Goal: Information Seeking & Learning: Check status

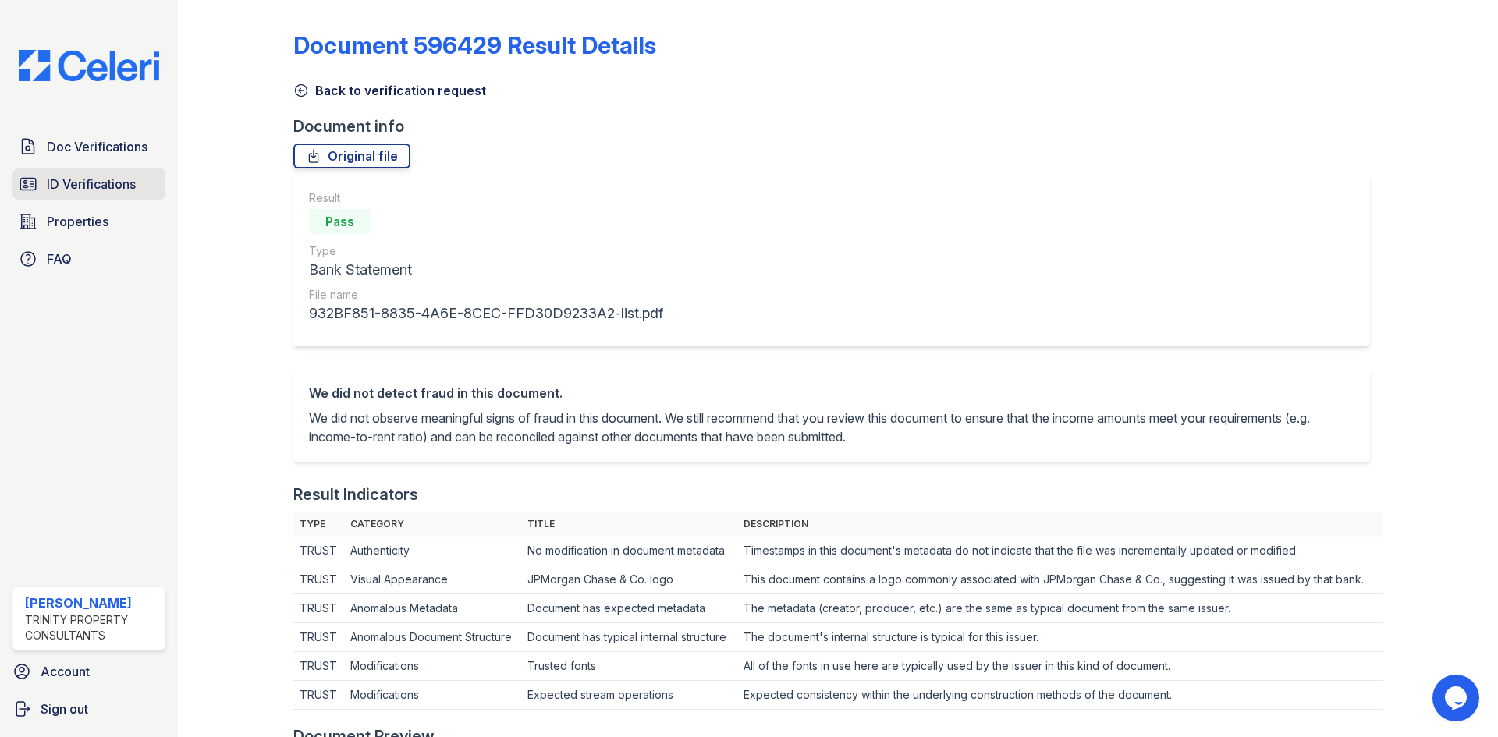
scroll to position [312, 0]
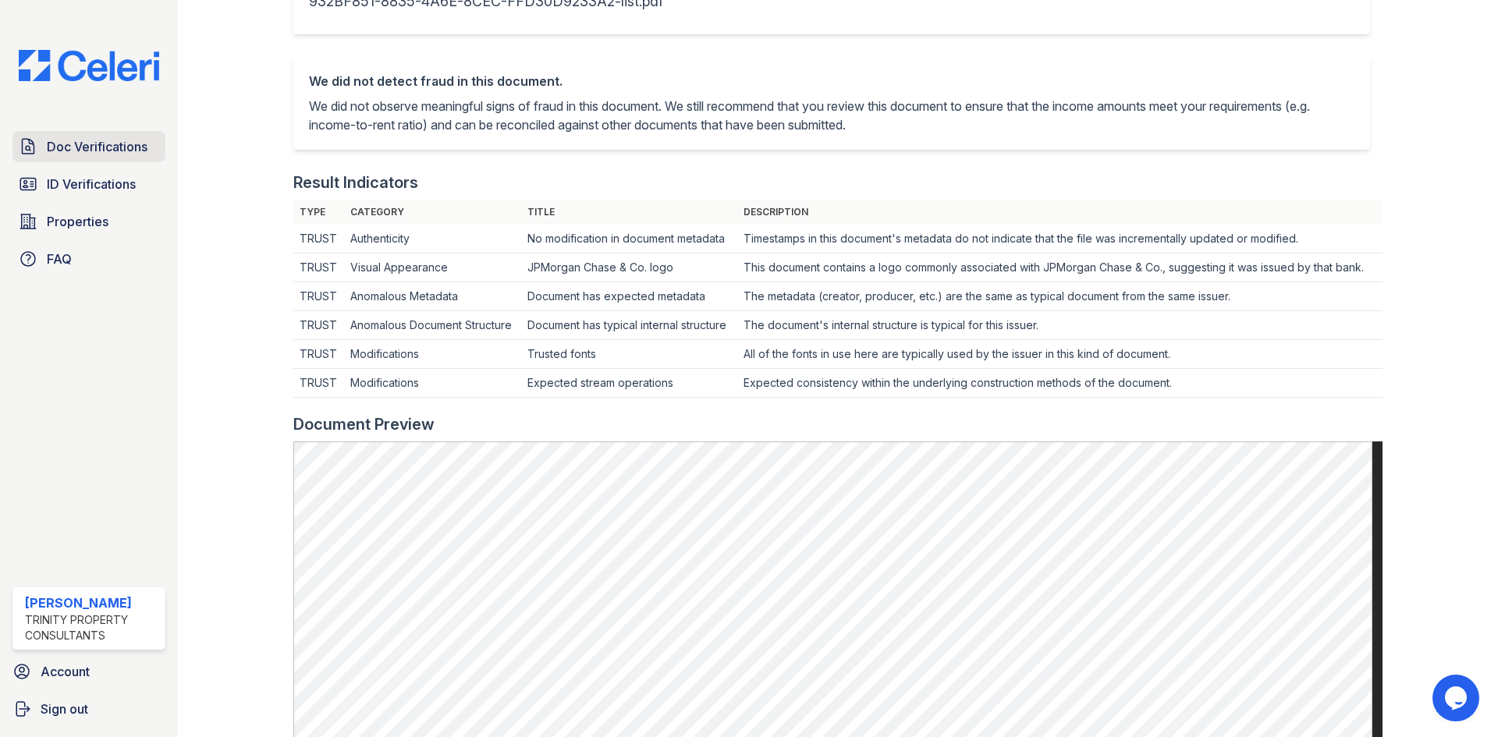
click at [142, 158] on link "Doc Verifications" at bounding box center [88, 146] width 153 height 31
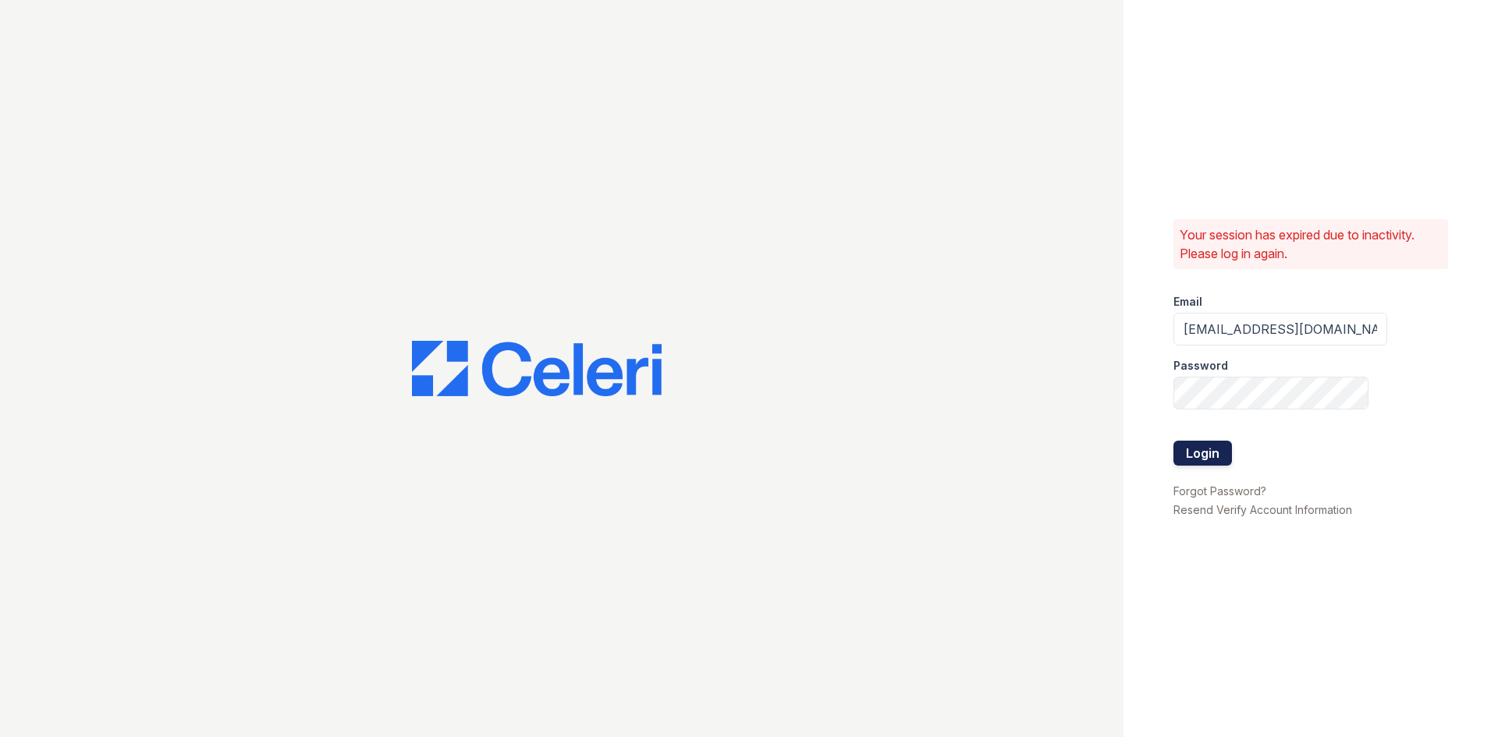
click at [1211, 446] on button "Login" at bounding box center [1202, 453] width 58 height 25
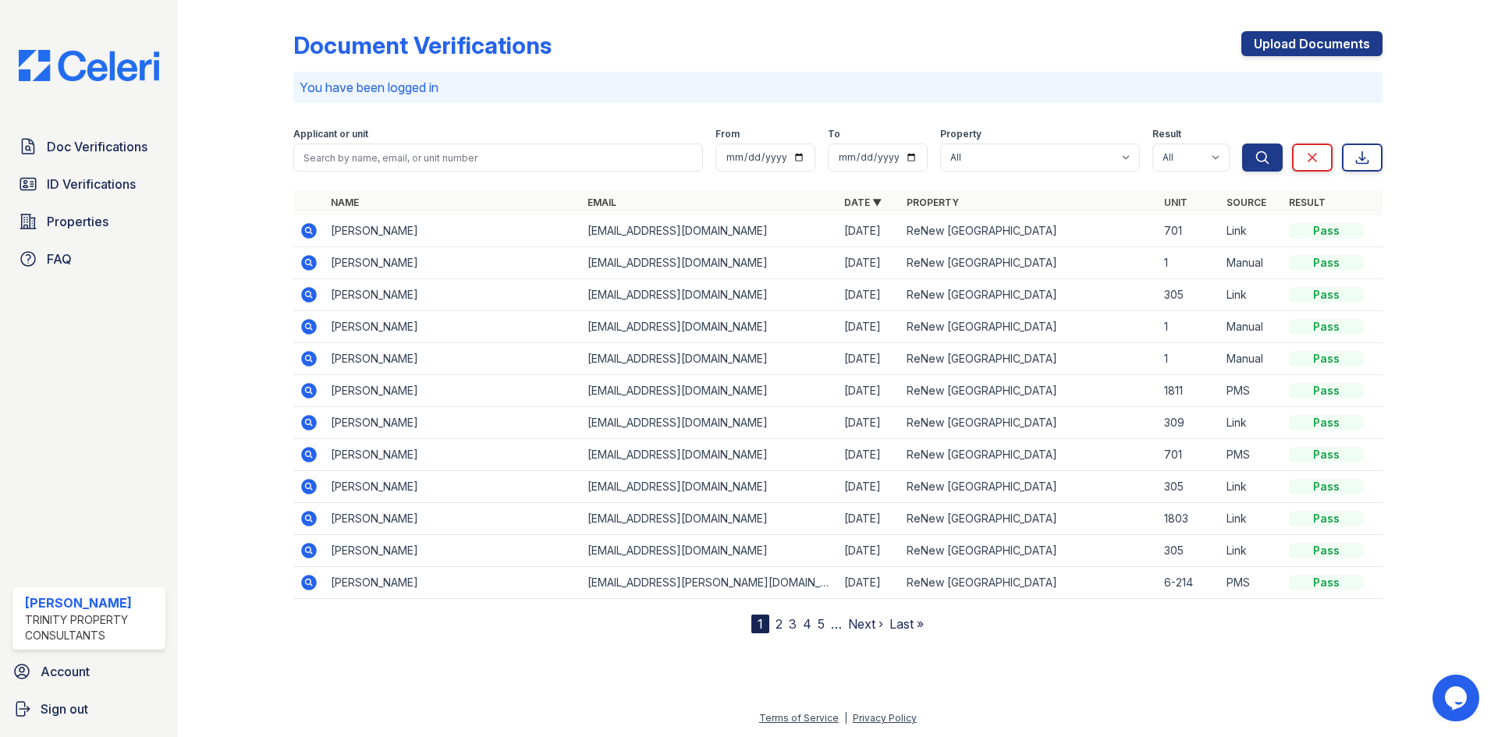
click at [310, 258] on icon at bounding box center [309, 263] width 16 height 16
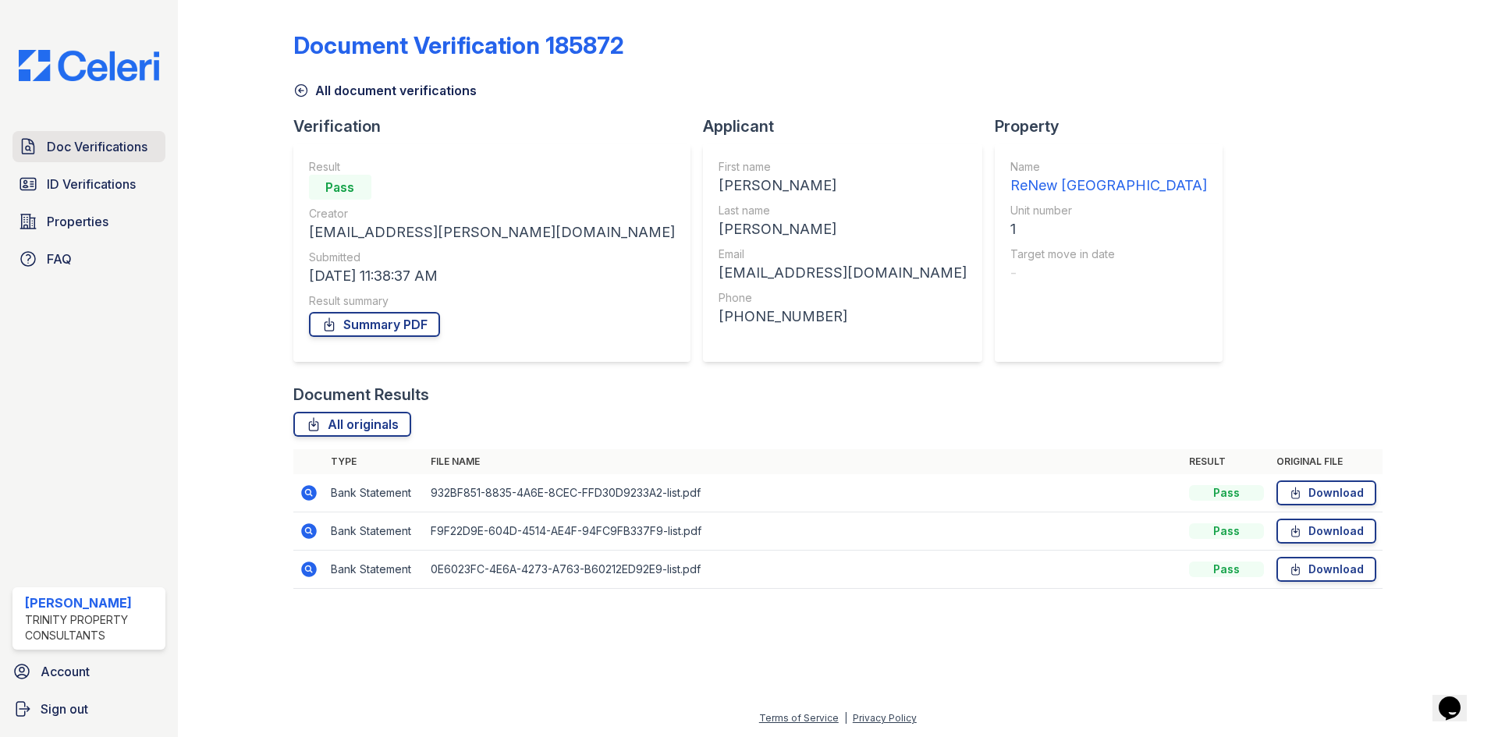
click at [115, 151] on span "Doc Verifications" at bounding box center [97, 146] width 101 height 19
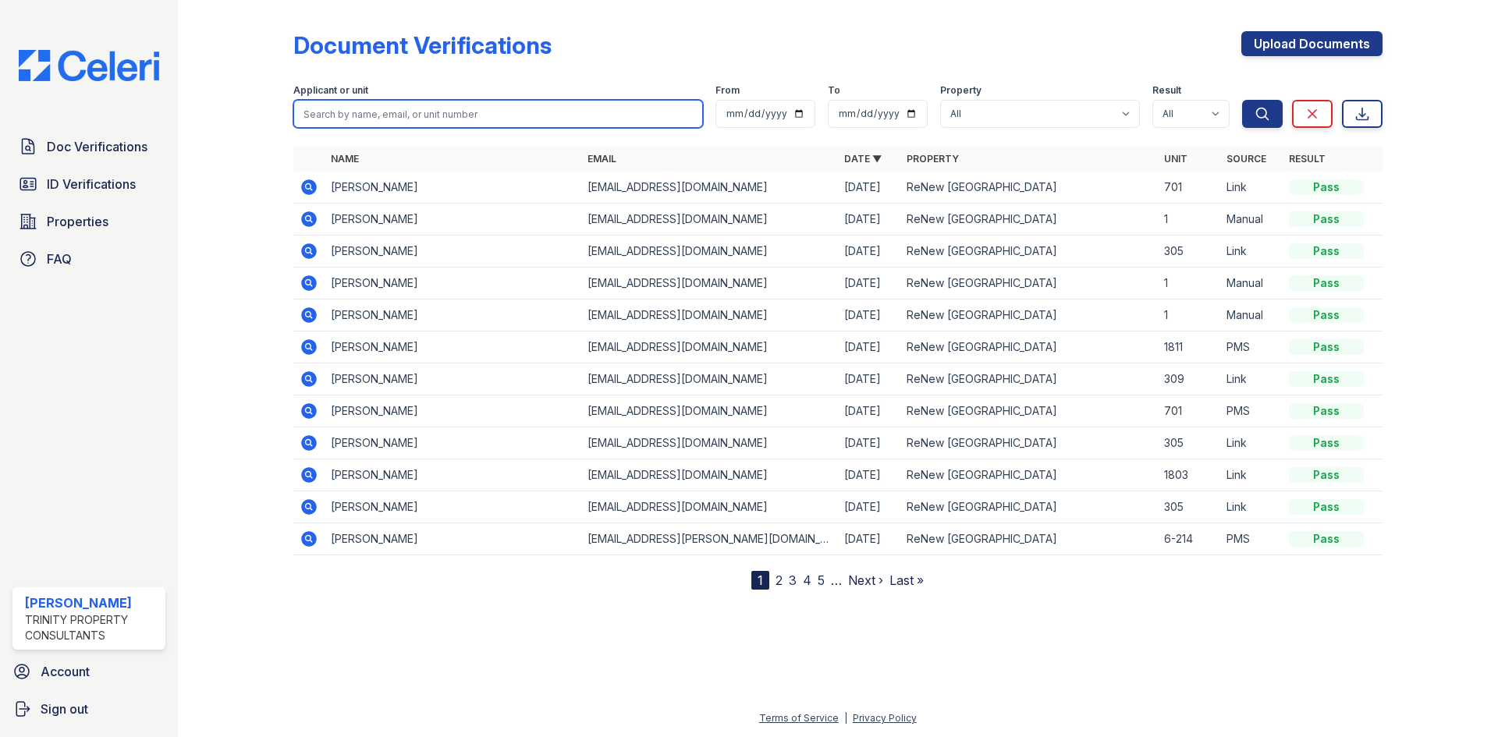
click at [402, 115] on input "search" at bounding box center [497, 114] width 409 height 28
type input "travion strang e"
click at [1242, 100] on button "Search" at bounding box center [1262, 114] width 41 height 28
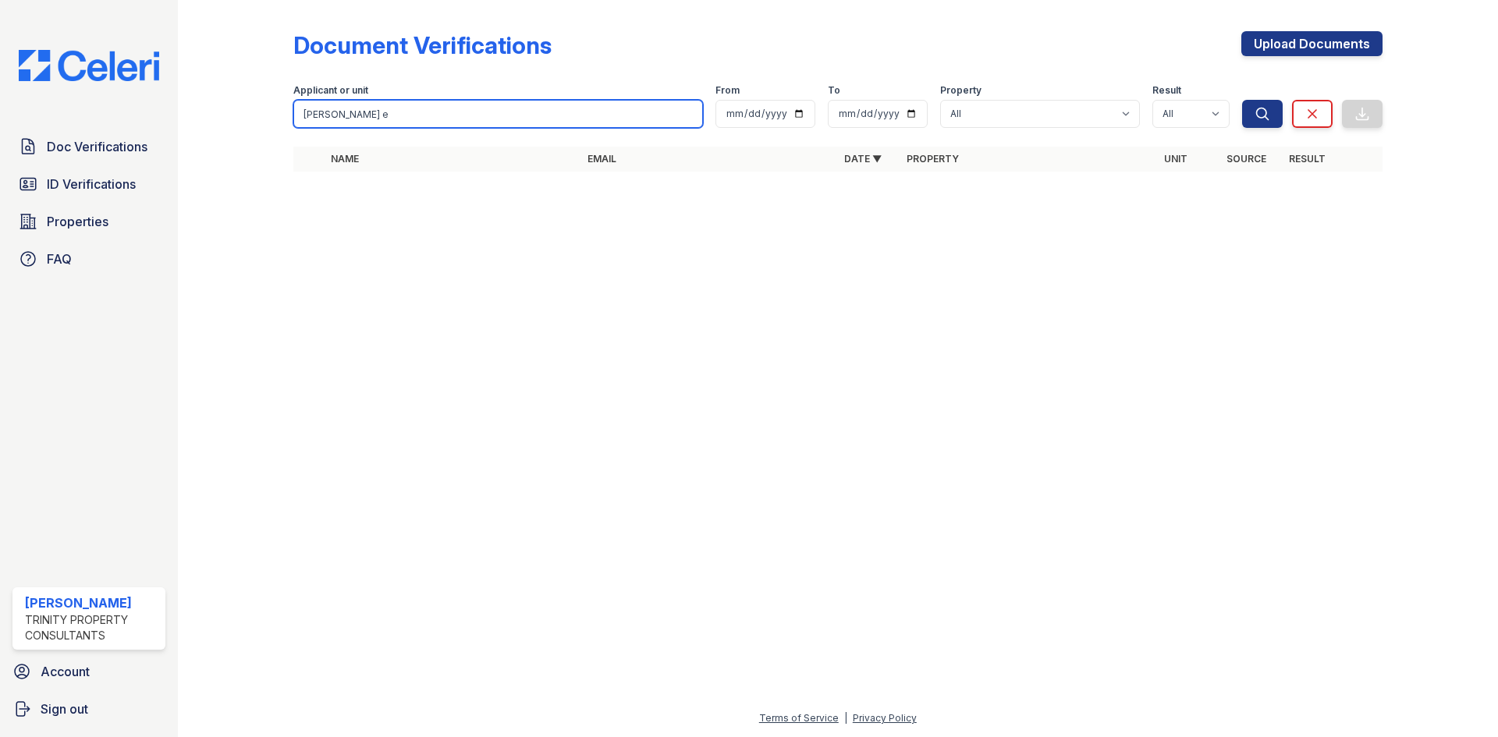
click at [461, 112] on input "travion strang e" at bounding box center [497, 114] width 409 height 28
type input "travion strang e"
click at [1242, 100] on button "Search" at bounding box center [1262, 114] width 41 height 28
drag, startPoint x: 397, startPoint y: 39, endPoint x: 404, endPoint y: 55, distance: 17.1
click at [404, 55] on div "Document Verifications" at bounding box center [422, 45] width 258 height 28
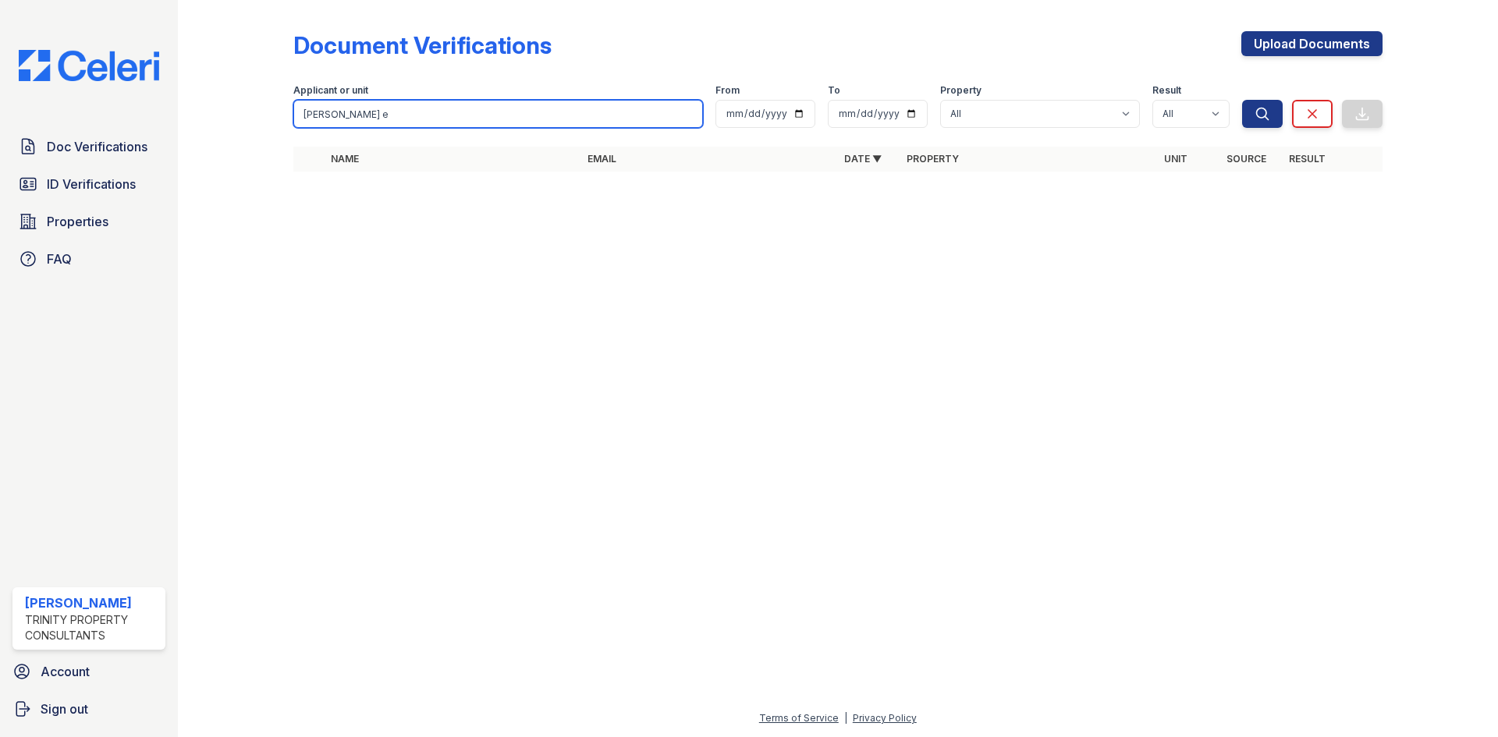
click at [406, 109] on input "travion strang e" at bounding box center [497, 114] width 409 height 28
type input "travion strange"
click at [1242, 100] on button "Search" at bounding box center [1262, 114] width 41 height 28
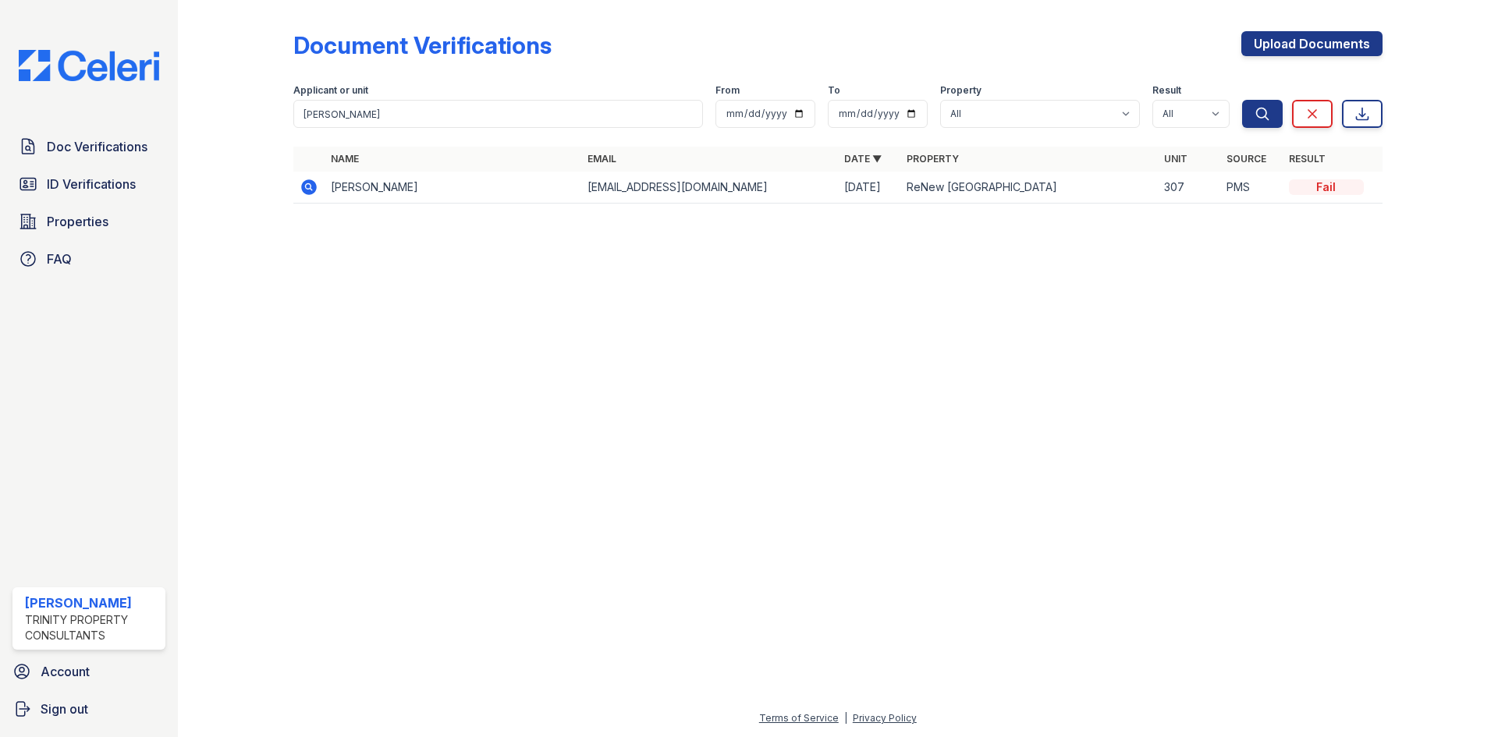
click at [302, 182] on icon at bounding box center [309, 187] width 19 height 19
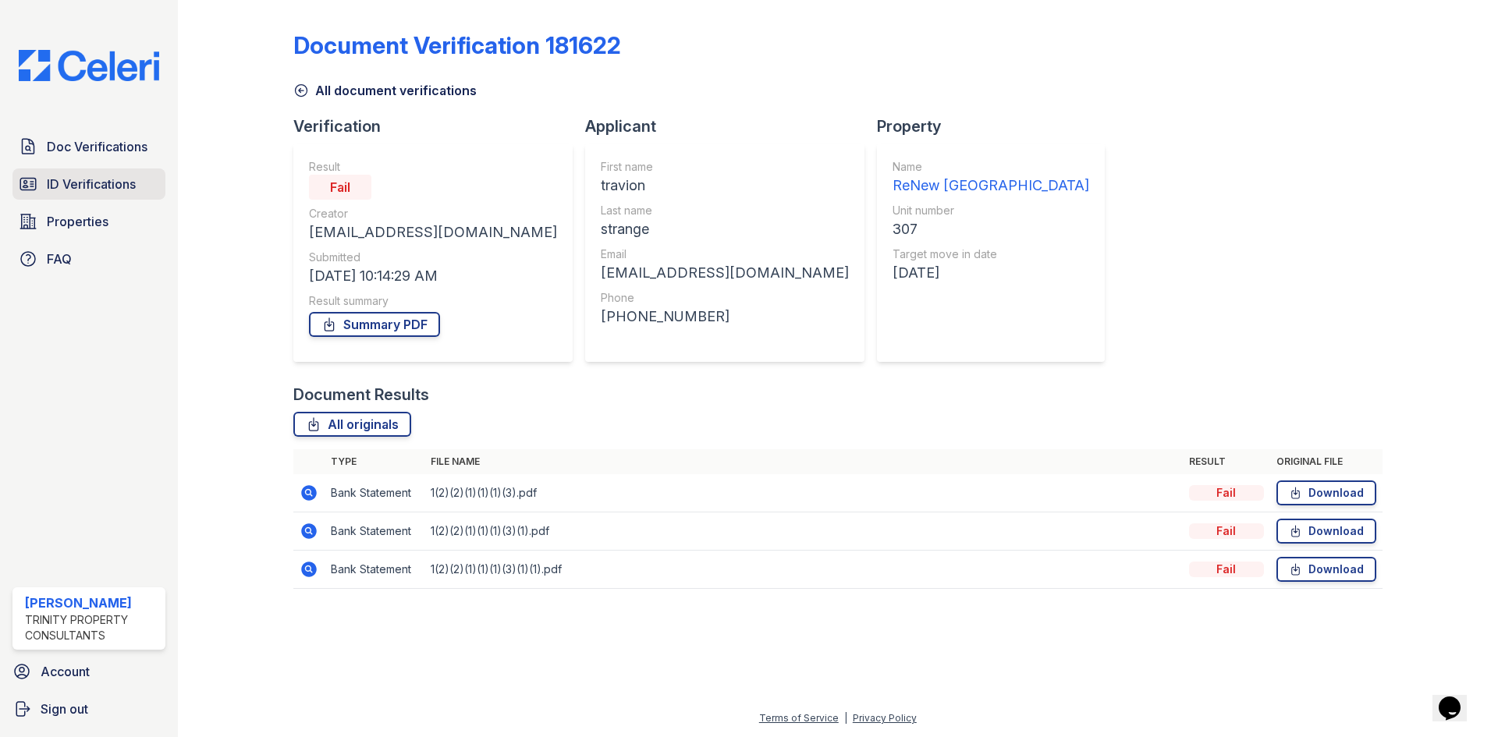
click at [82, 183] on span "ID Verifications" at bounding box center [91, 184] width 89 height 19
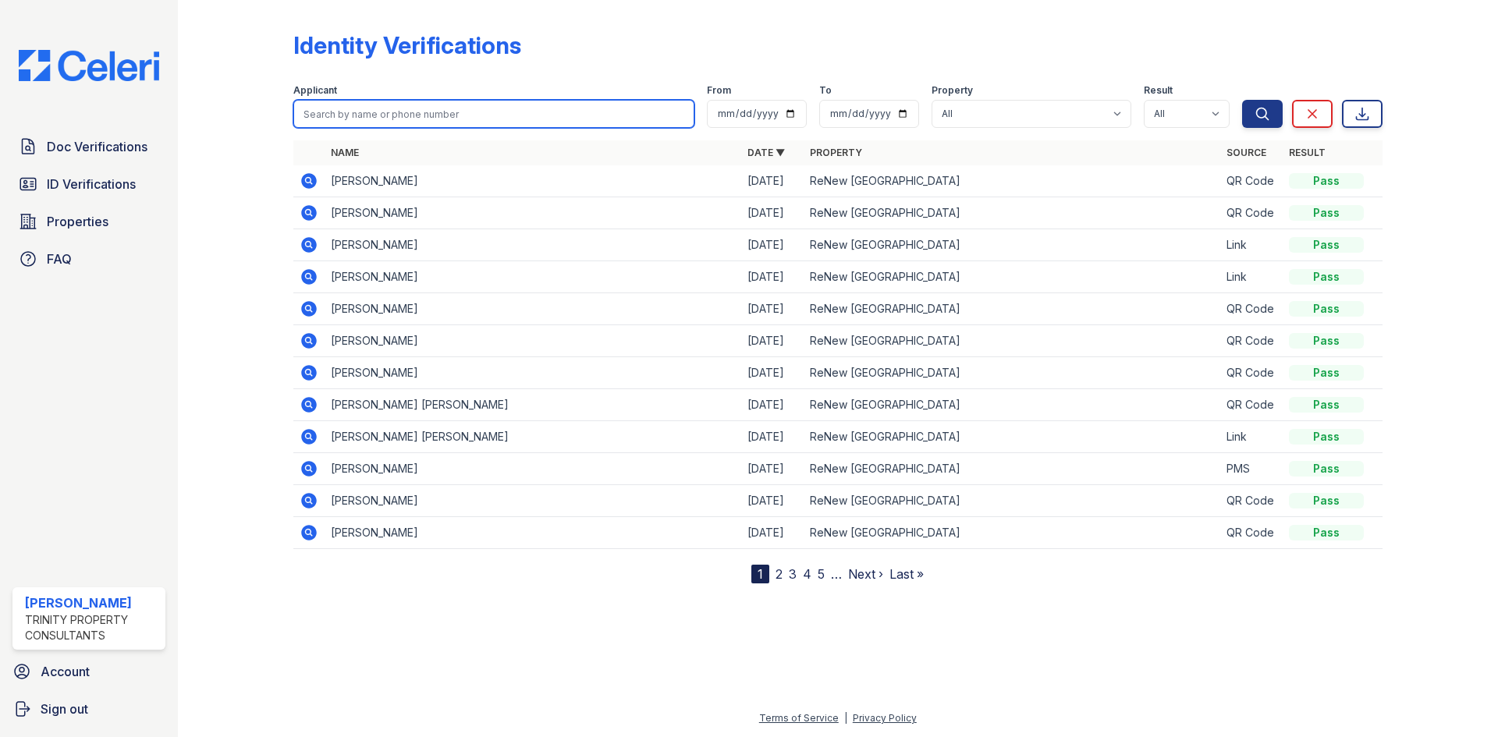
click at [388, 112] on input "search" at bounding box center [493, 114] width 401 height 28
type input "jenna hoarty"
click at [1242, 100] on button "Search" at bounding box center [1262, 114] width 41 height 28
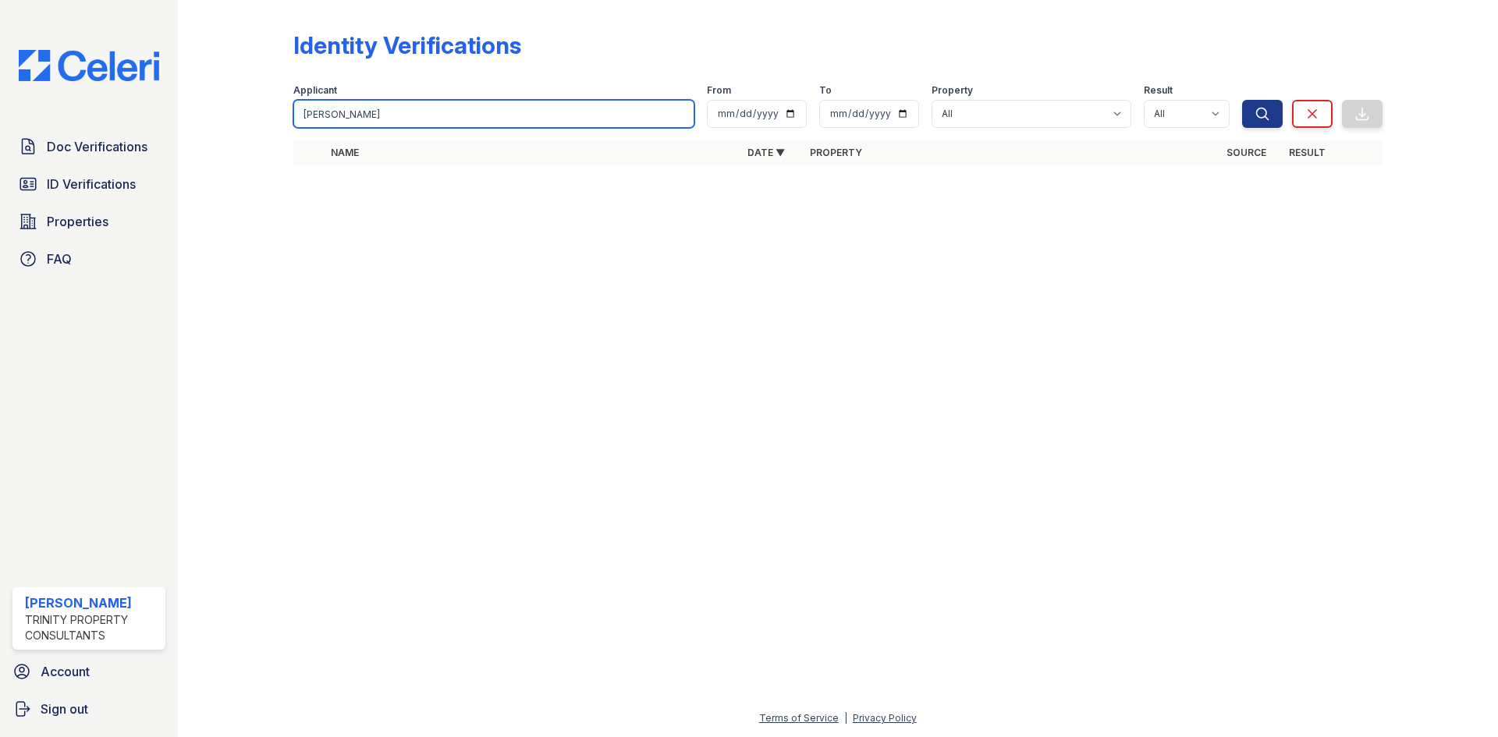
drag, startPoint x: 492, startPoint y: 114, endPoint x: 505, endPoint y: 115, distance: 12.5
click at [494, 115] on input "jenna hoarty" at bounding box center [493, 114] width 401 height 28
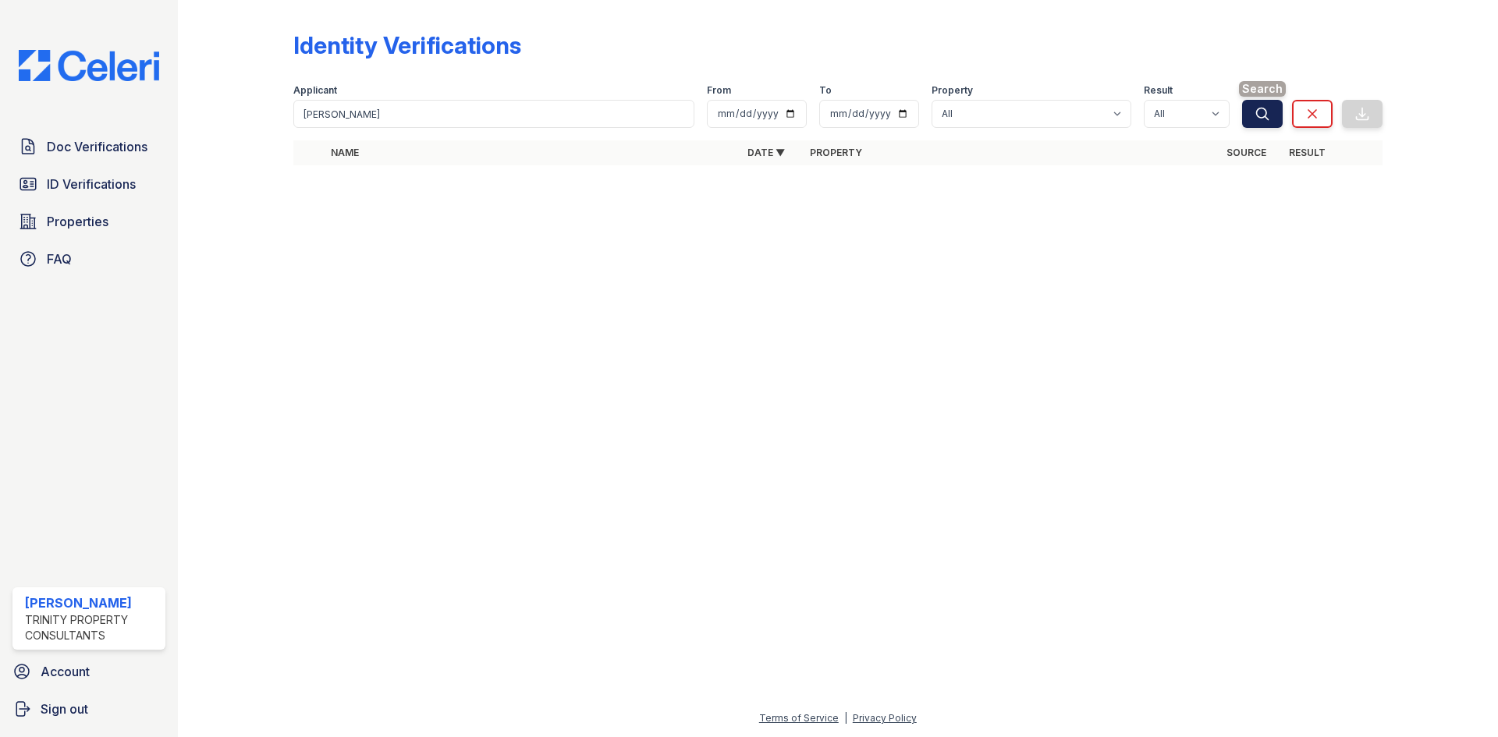
click at [1259, 115] on icon "submit" at bounding box center [1262, 114] width 16 height 16
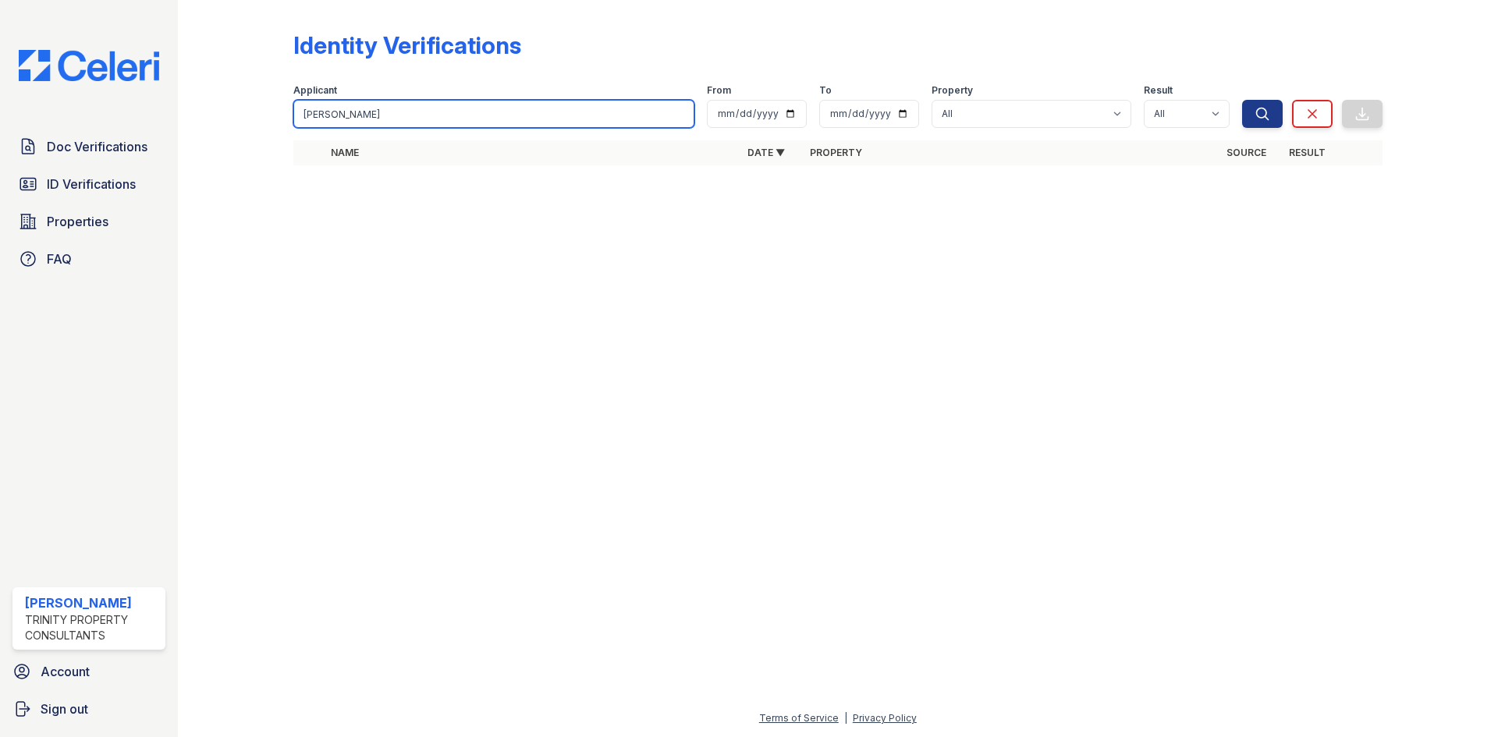
click at [616, 122] on input "jenna hoarty" at bounding box center [493, 114] width 401 height 28
type input "jenna"
click at [1242, 100] on button "Search" at bounding box center [1262, 114] width 41 height 28
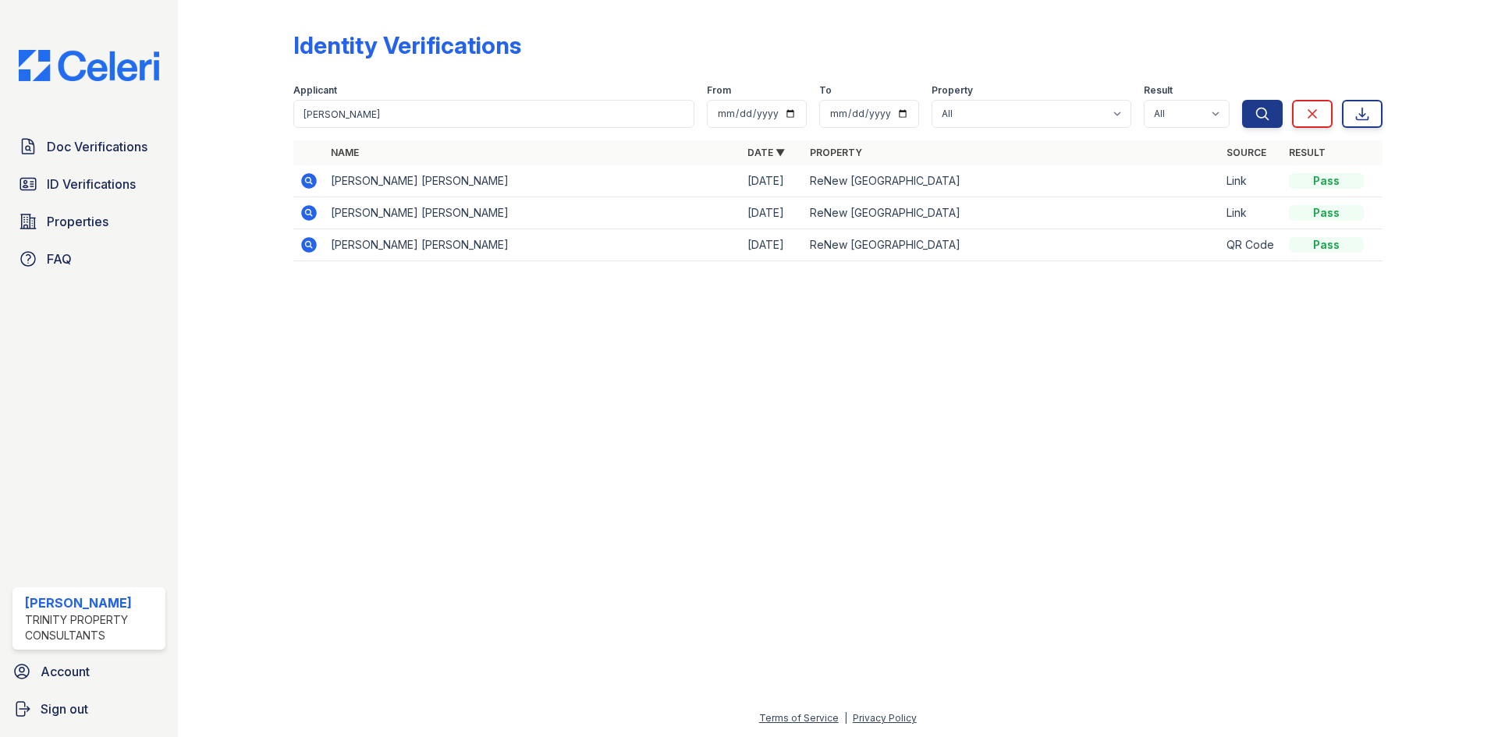
click at [307, 180] on icon at bounding box center [308, 180] width 4 height 4
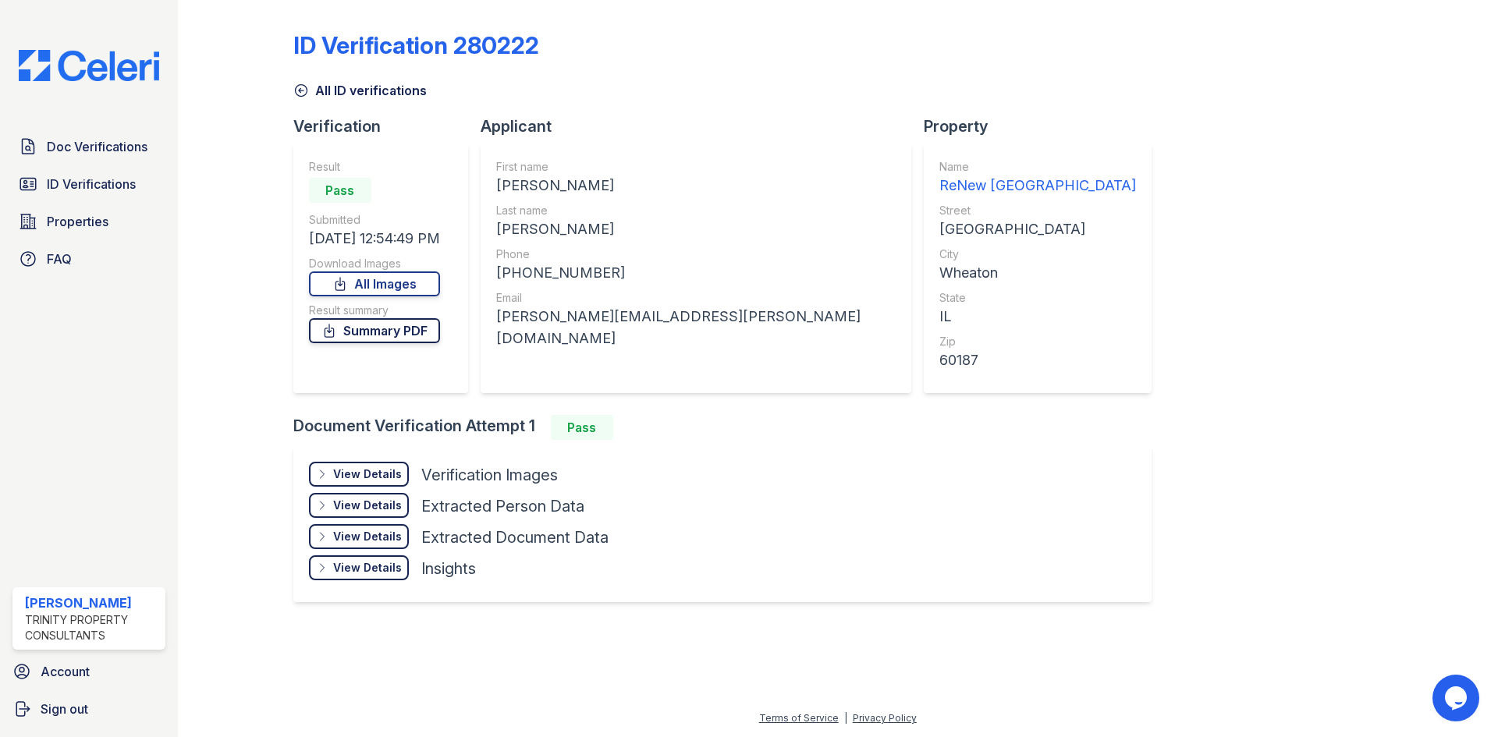
click at [407, 333] on link "Summary PDF" at bounding box center [374, 330] width 131 height 25
click at [90, 140] on span "Doc Verifications" at bounding box center [97, 146] width 101 height 19
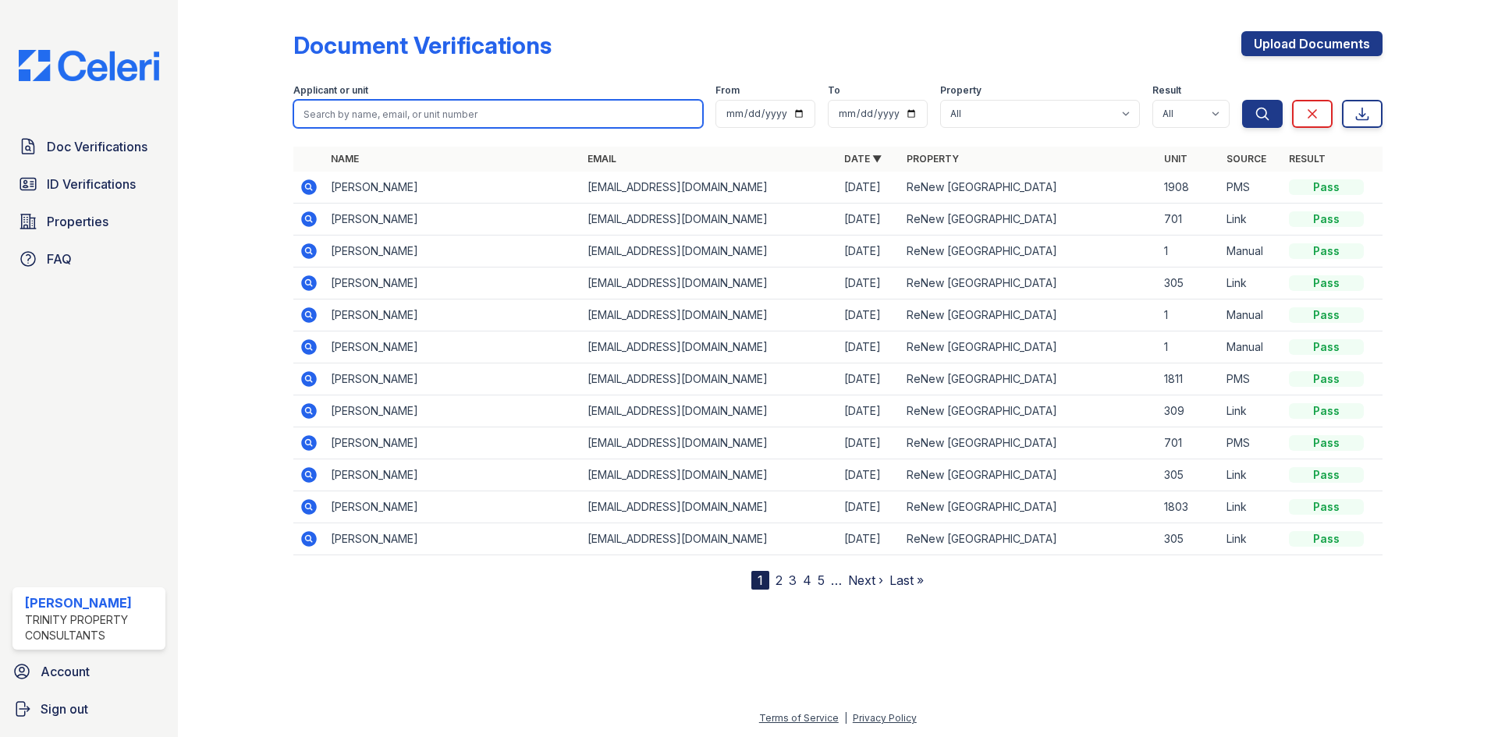
click at [384, 111] on input "search" at bounding box center [497, 114] width 409 height 28
click at [297, 193] on td at bounding box center [308, 188] width 31 height 32
click at [308, 186] on icon at bounding box center [308, 186] width 4 height 4
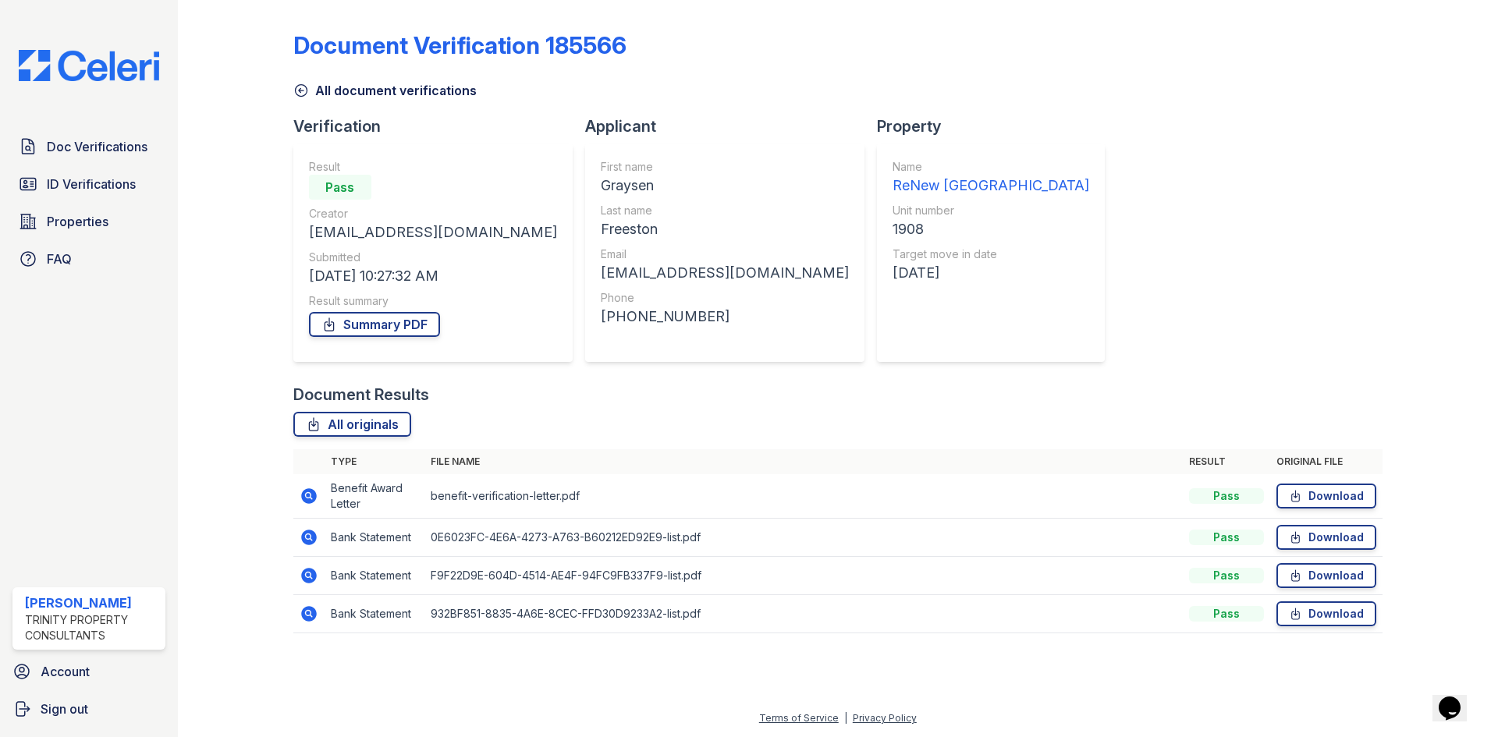
click at [310, 495] on icon at bounding box center [308, 495] width 4 height 4
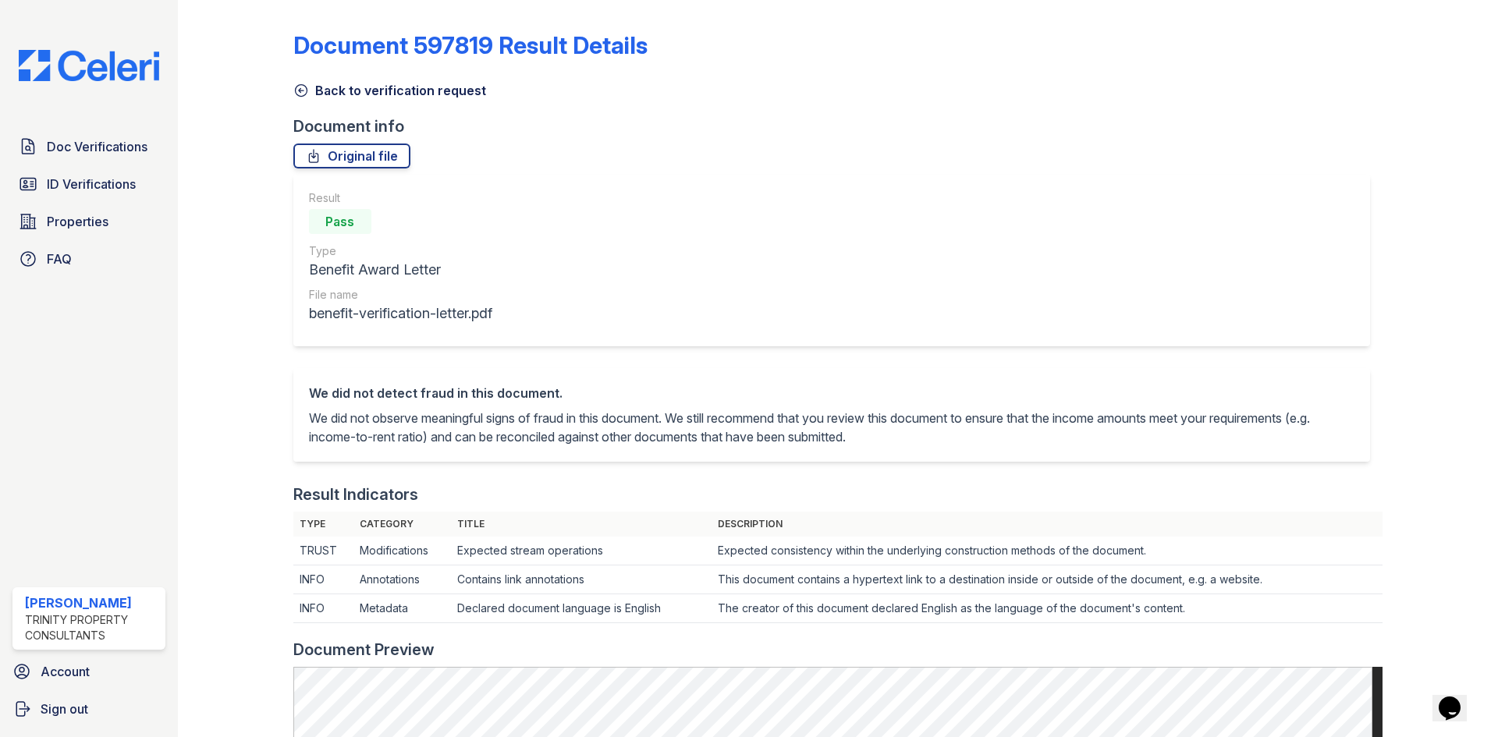
click at [310, 94] on link "Back to verification request" at bounding box center [389, 90] width 193 height 19
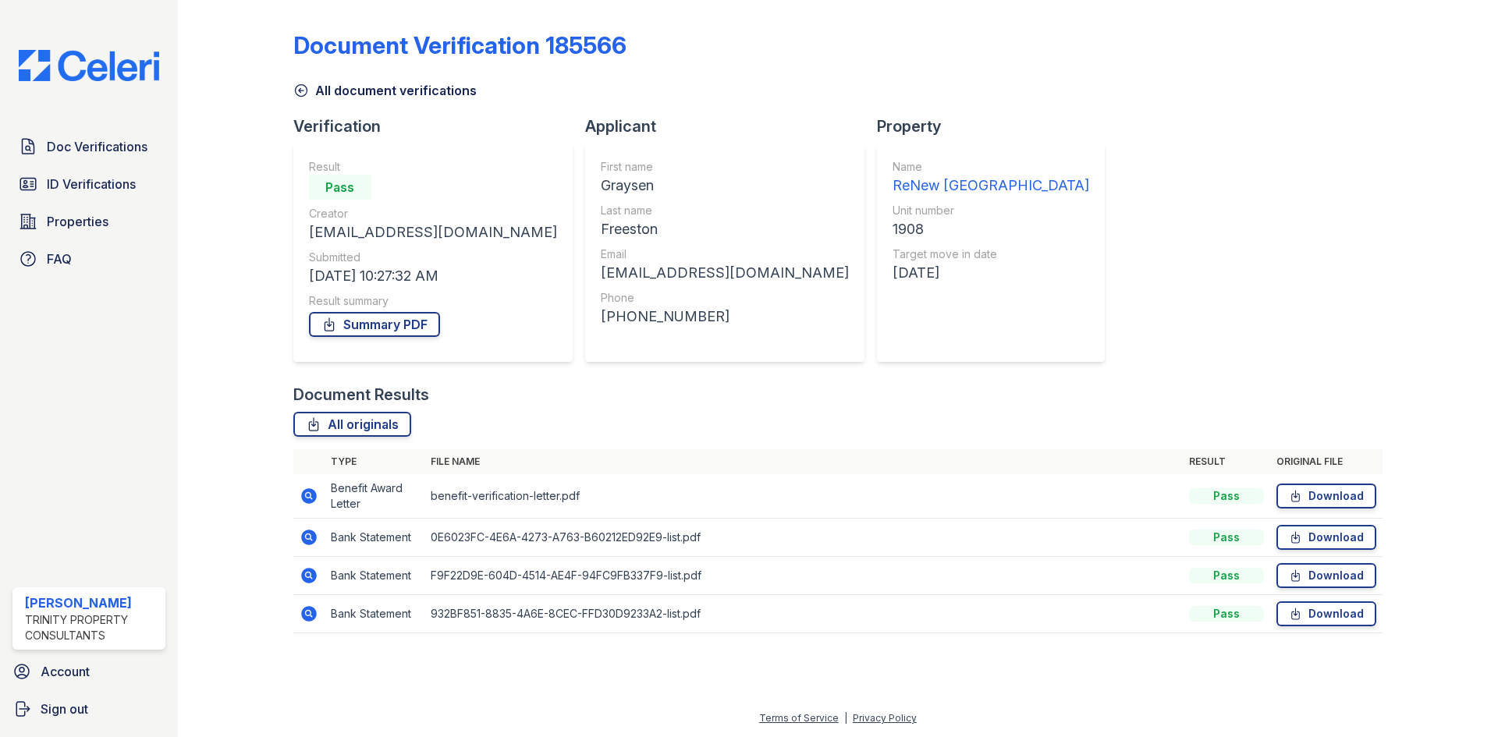
click at [305, 501] on icon at bounding box center [309, 496] width 16 height 16
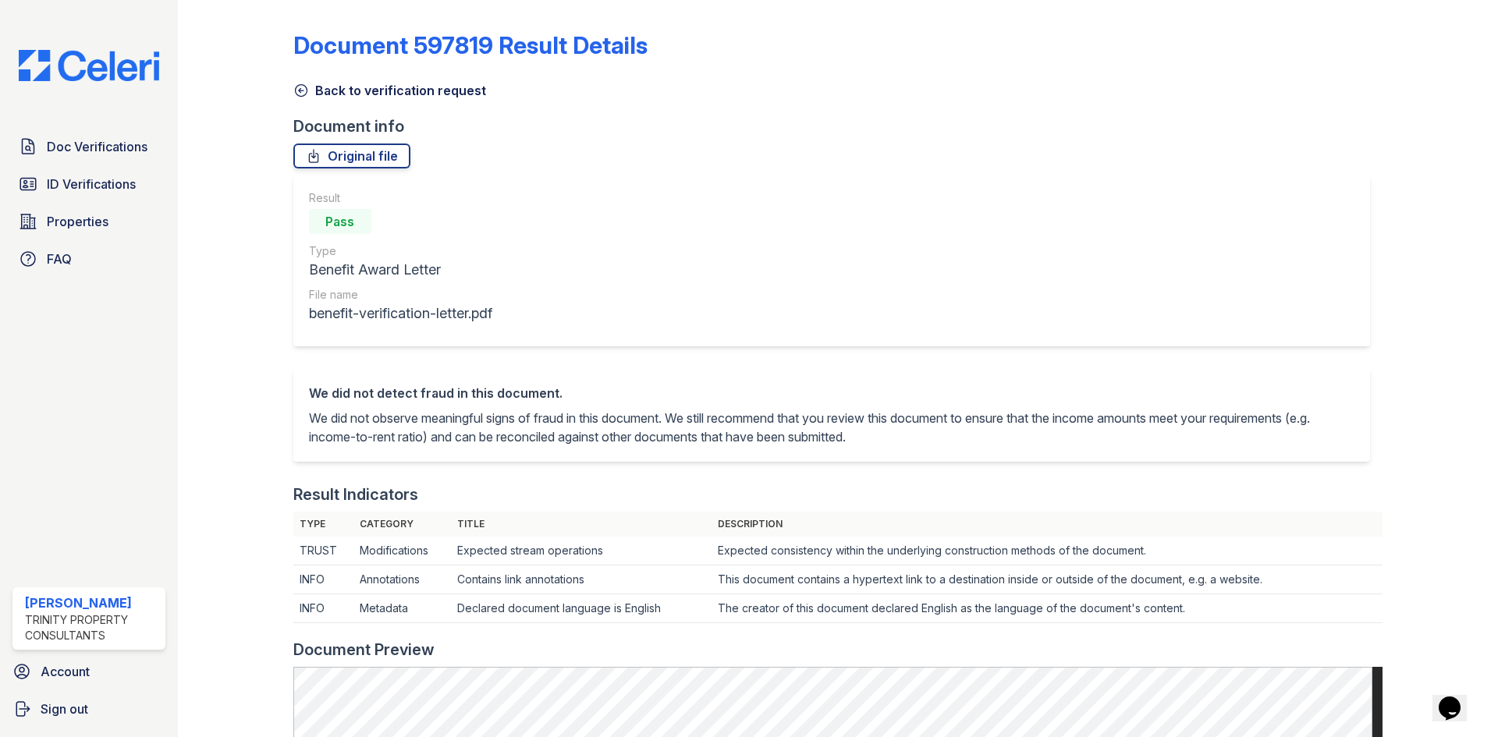
click at [301, 94] on icon at bounding box center [301, 91] width 16 height 16
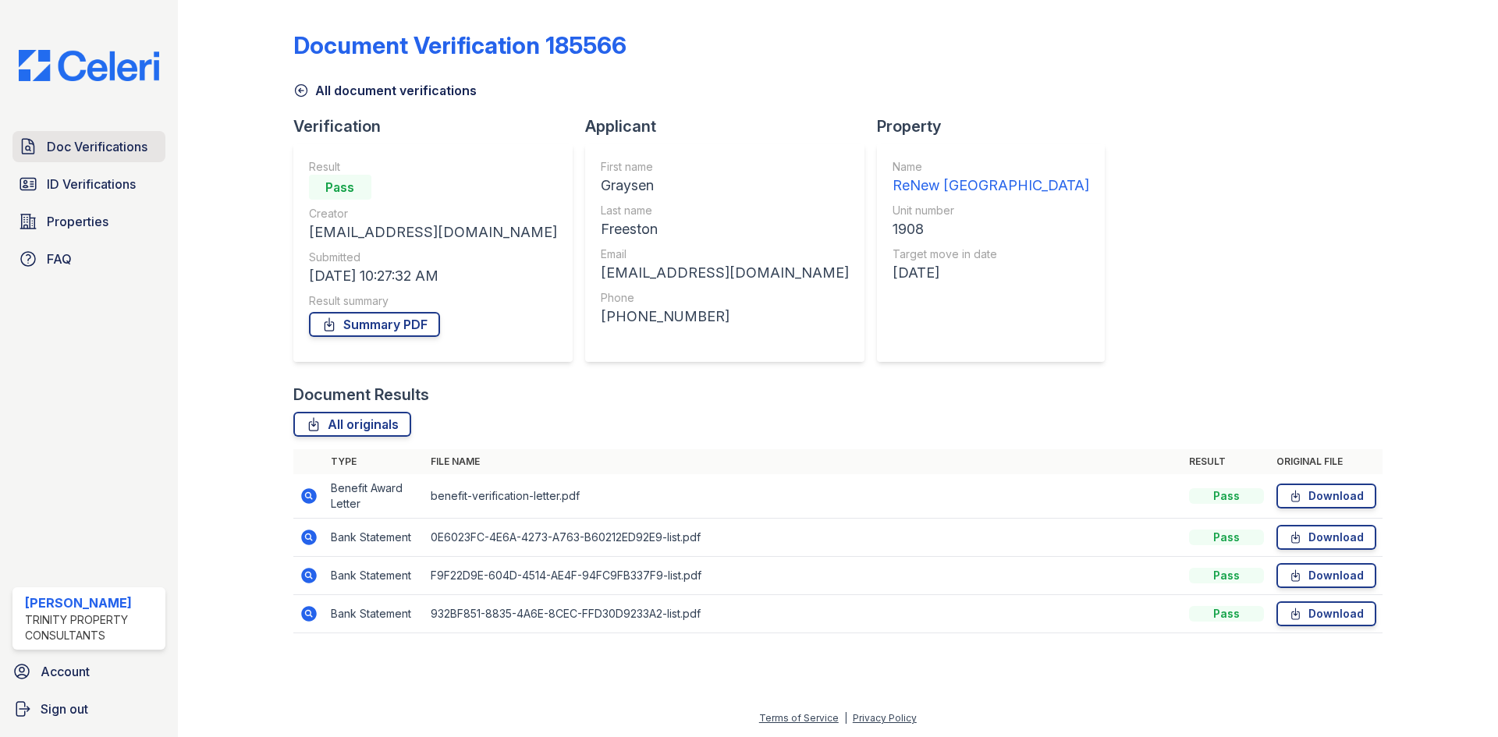
click at [52, 147] on span "Doc Verifications" at bounding box center [97, 146] width 101 height 19
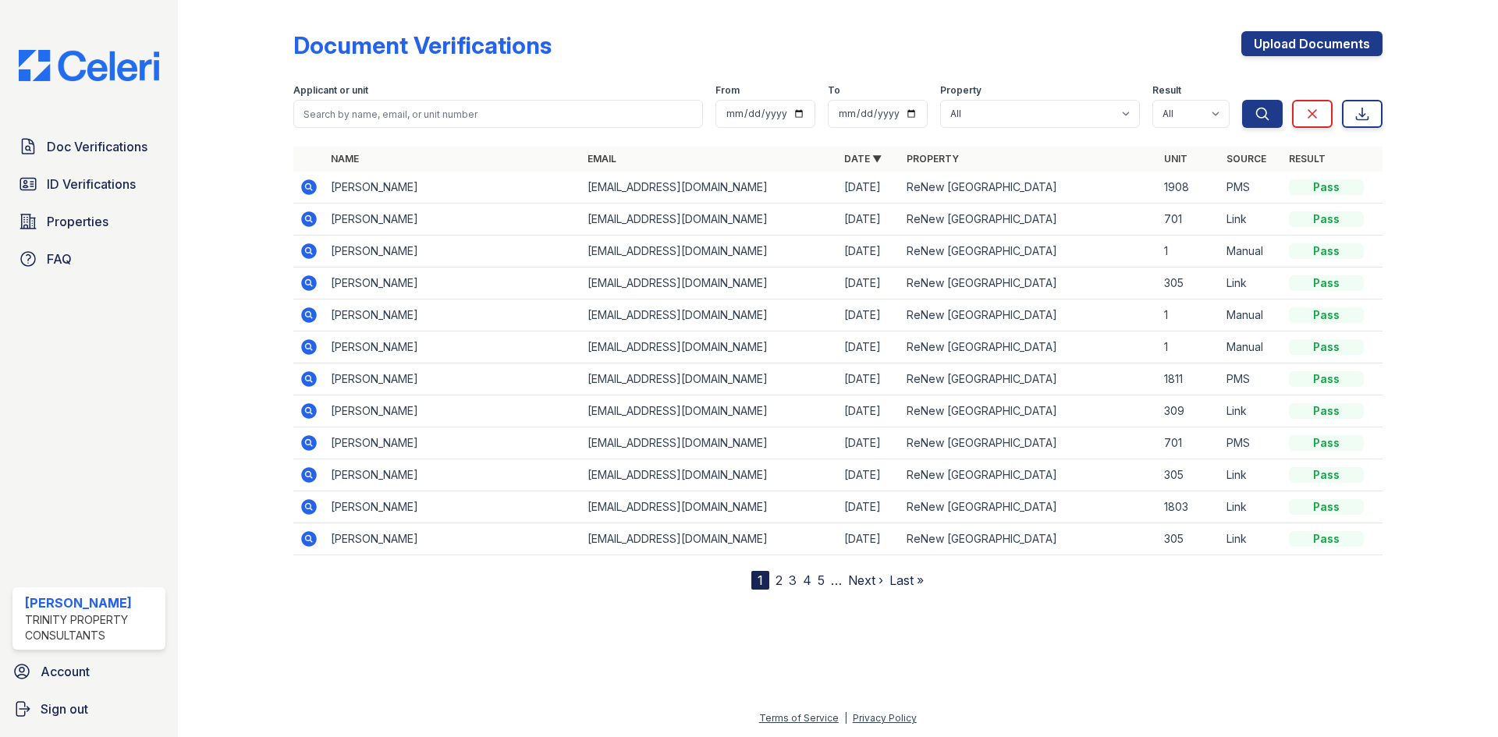
click at [312, 313] on icon at bounding box center [309, 315] width 16 height 16
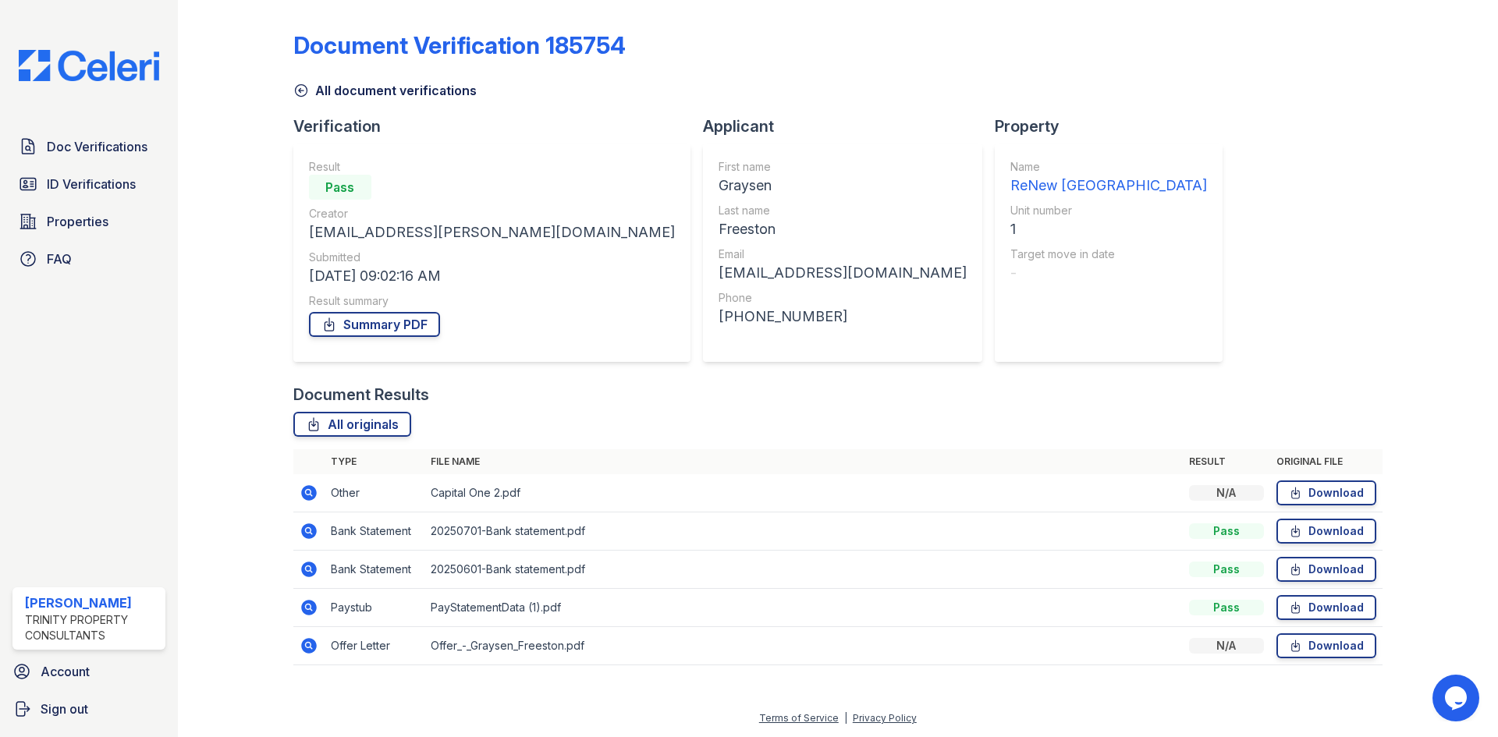
click at [300, 93] on icon at bounding box center [301, 91] width 12 height 12
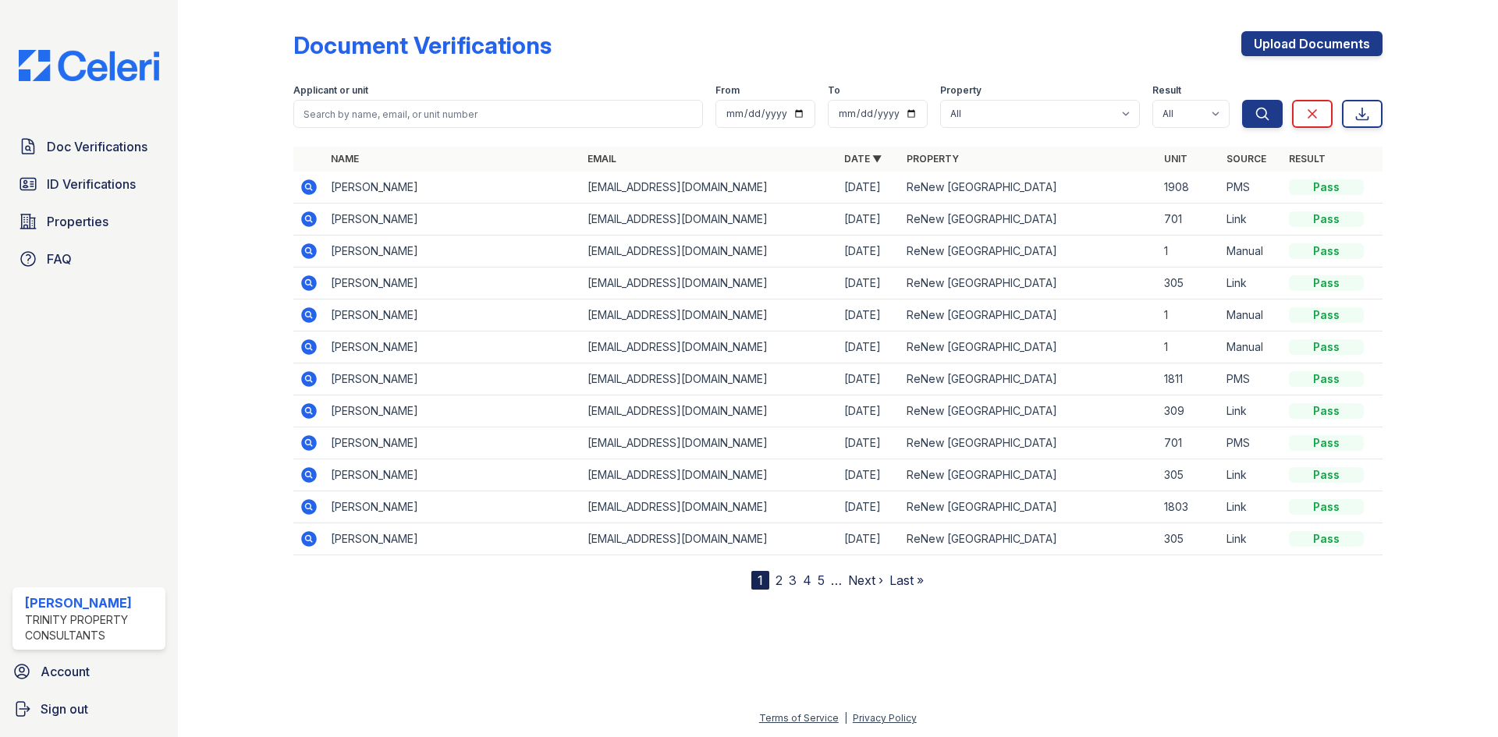
click at [315, 250] on icon at bounding box center [309, 251] width 16 height 16
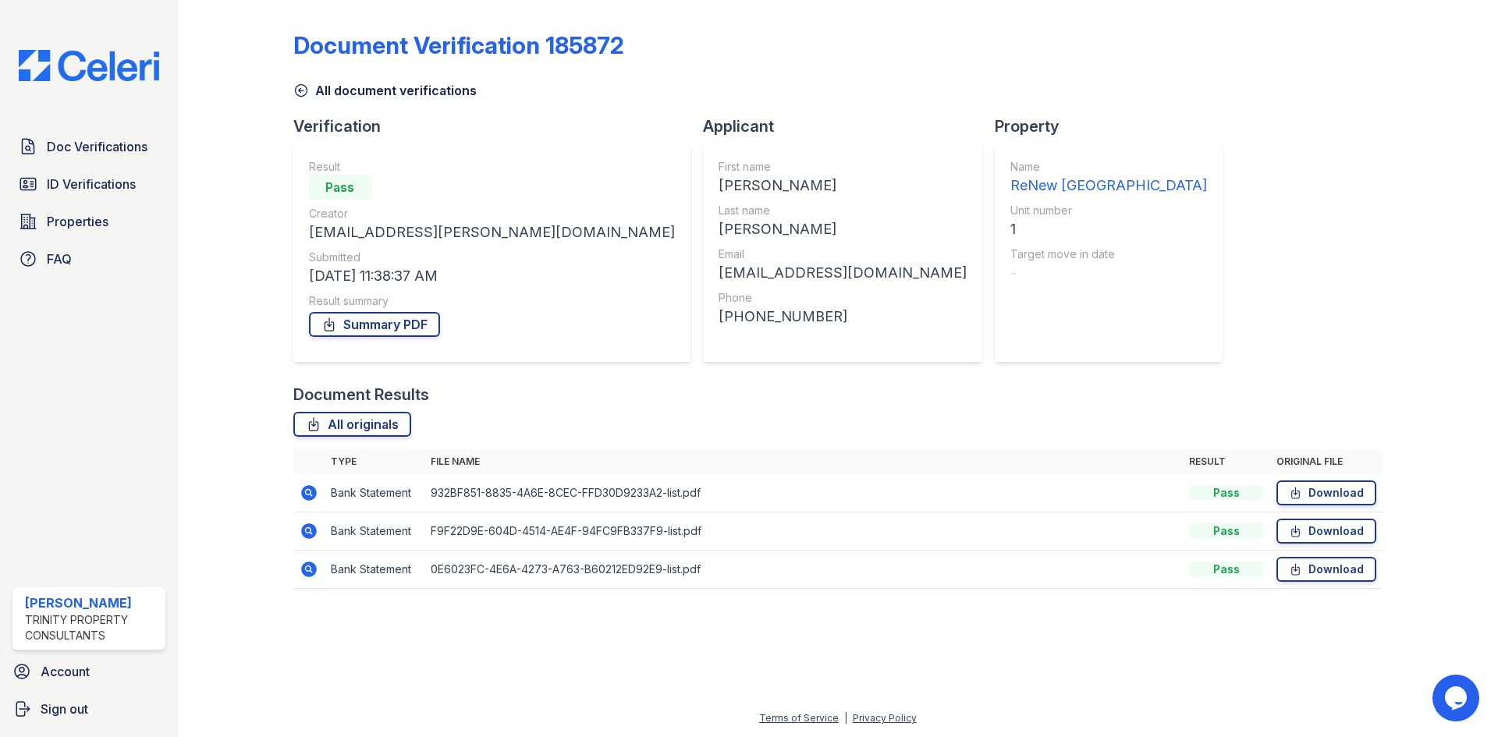
click at [300, 86] on icon at bounding box center [301, 91] width 16 height 16
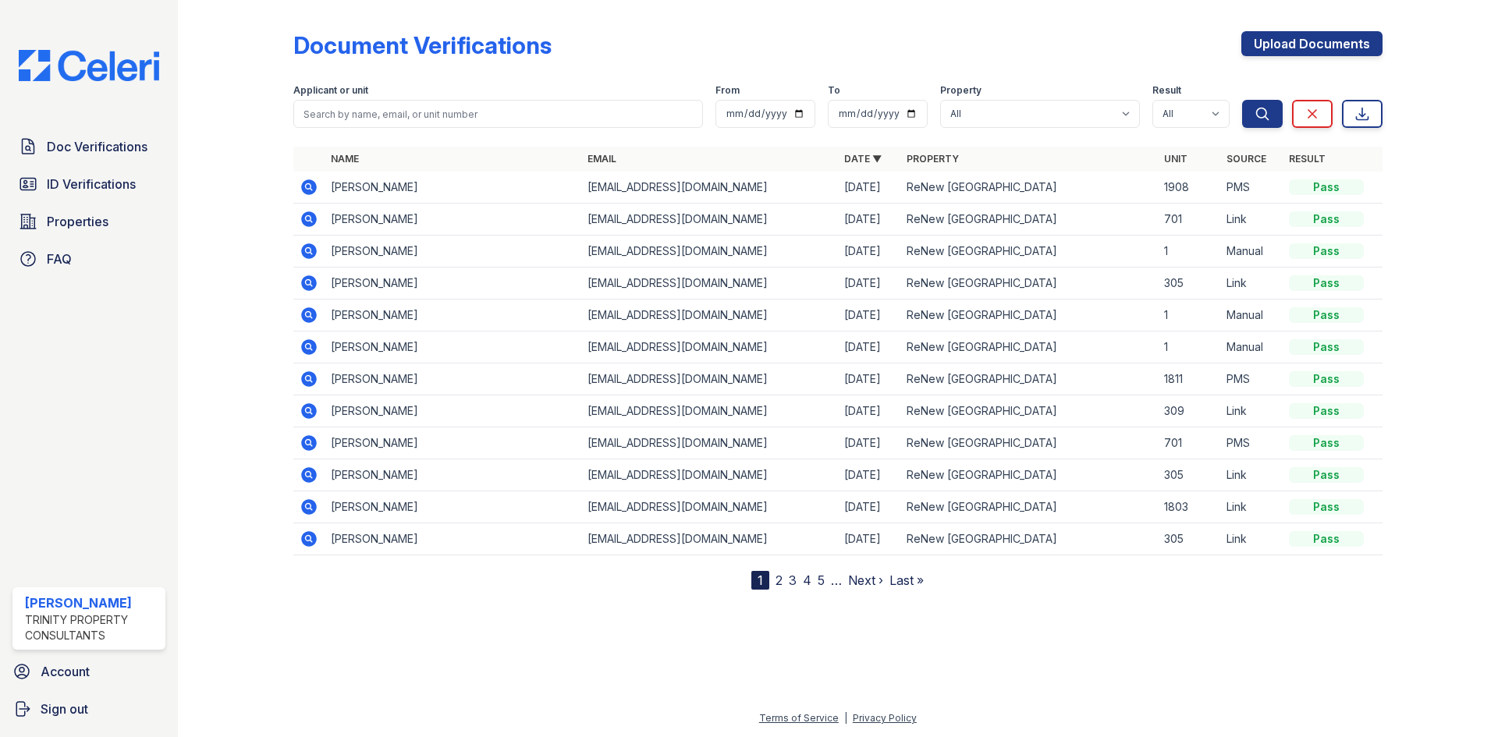
click at [303, 189] on icon at bounding box center [309, 187] width 16 height 16
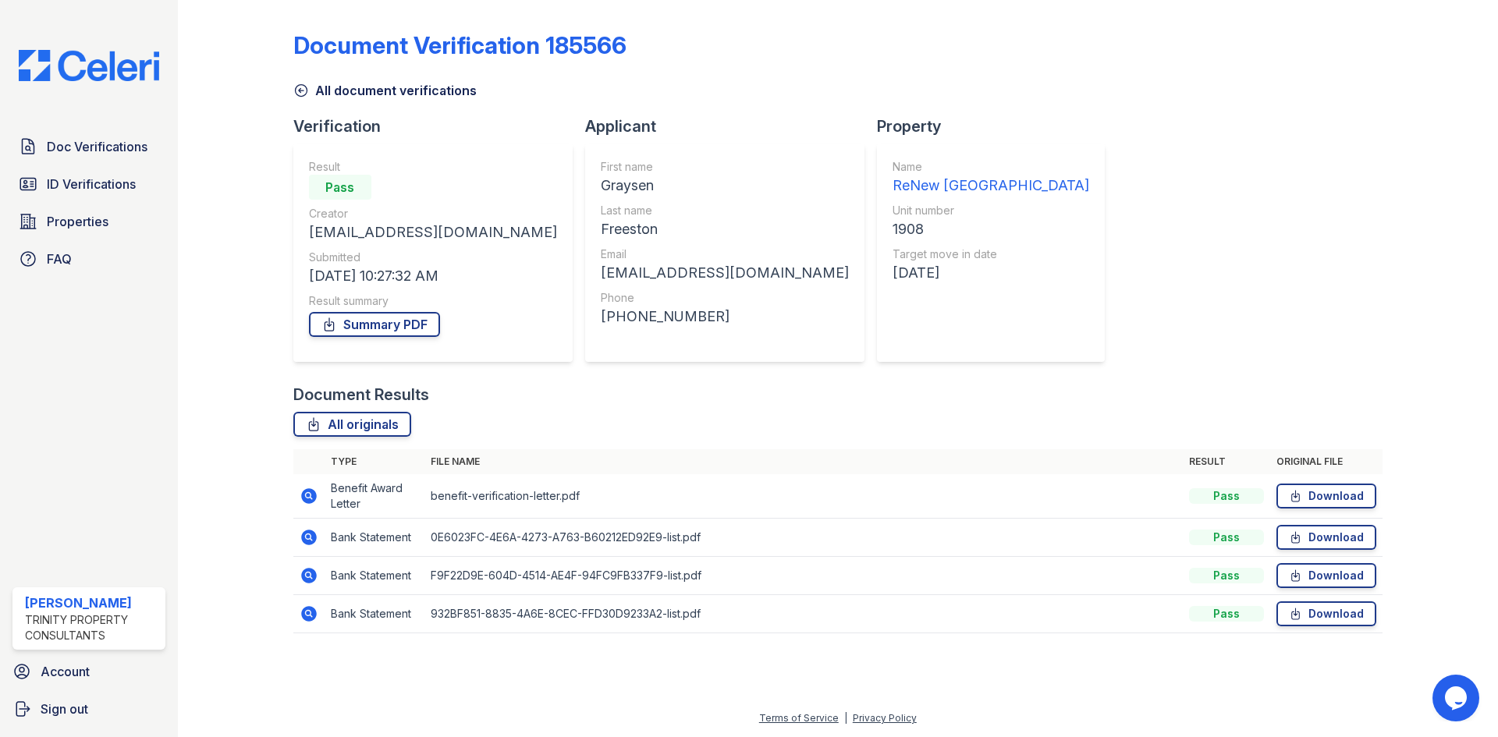
click at [315, 537] on icon at bounding box center [309, 538] width 16 height 16
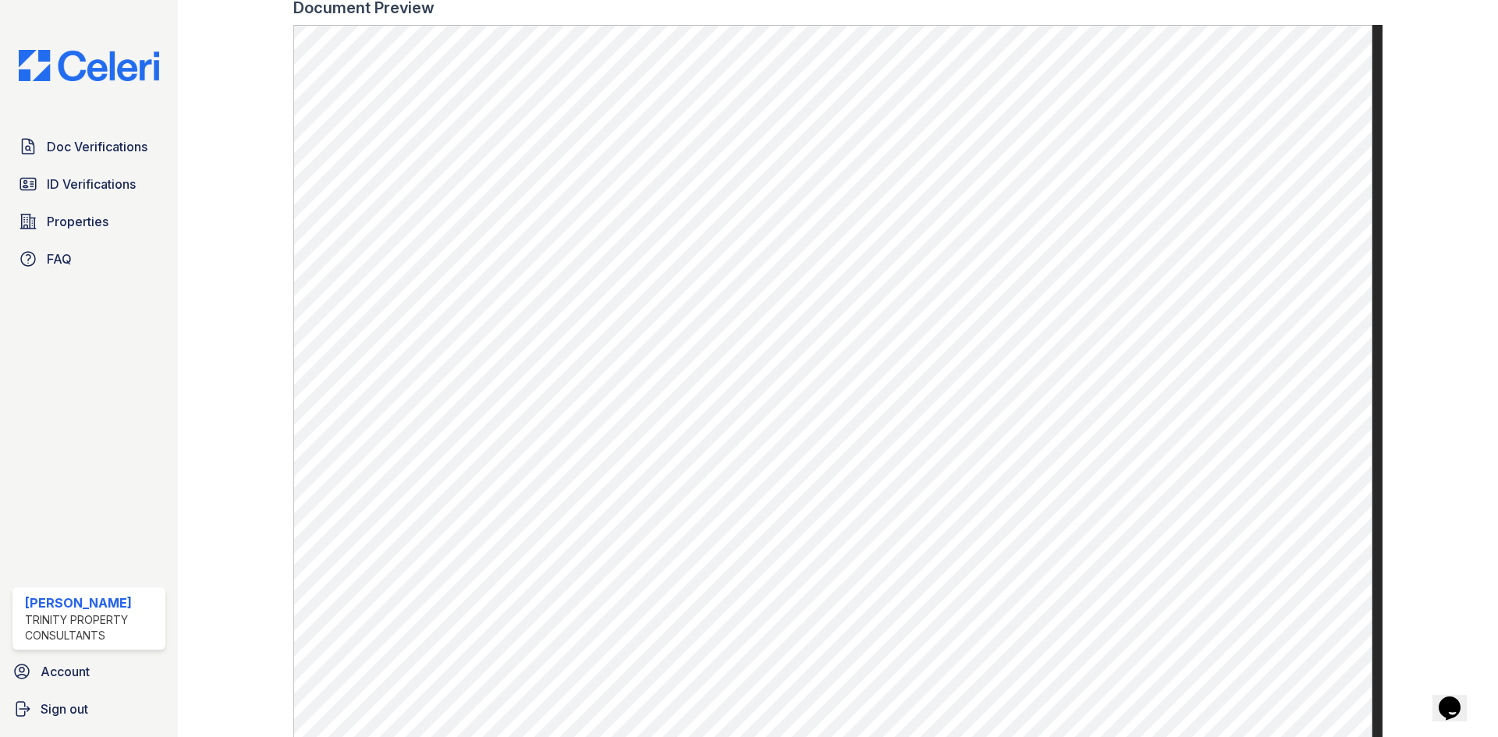
scroll to position [27, 0]
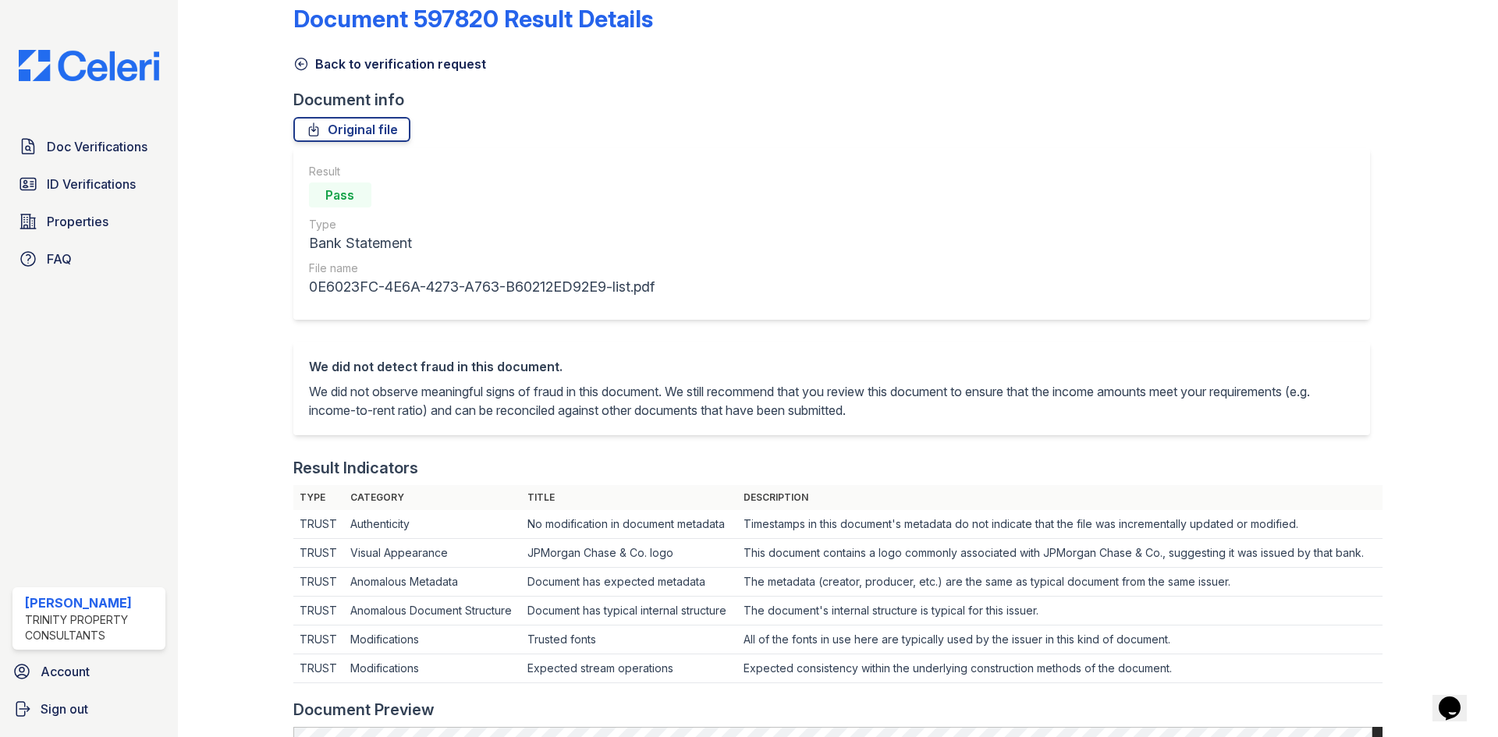
click at [297, 60] on icon at bounding box center [301, 64] width 16 height 16
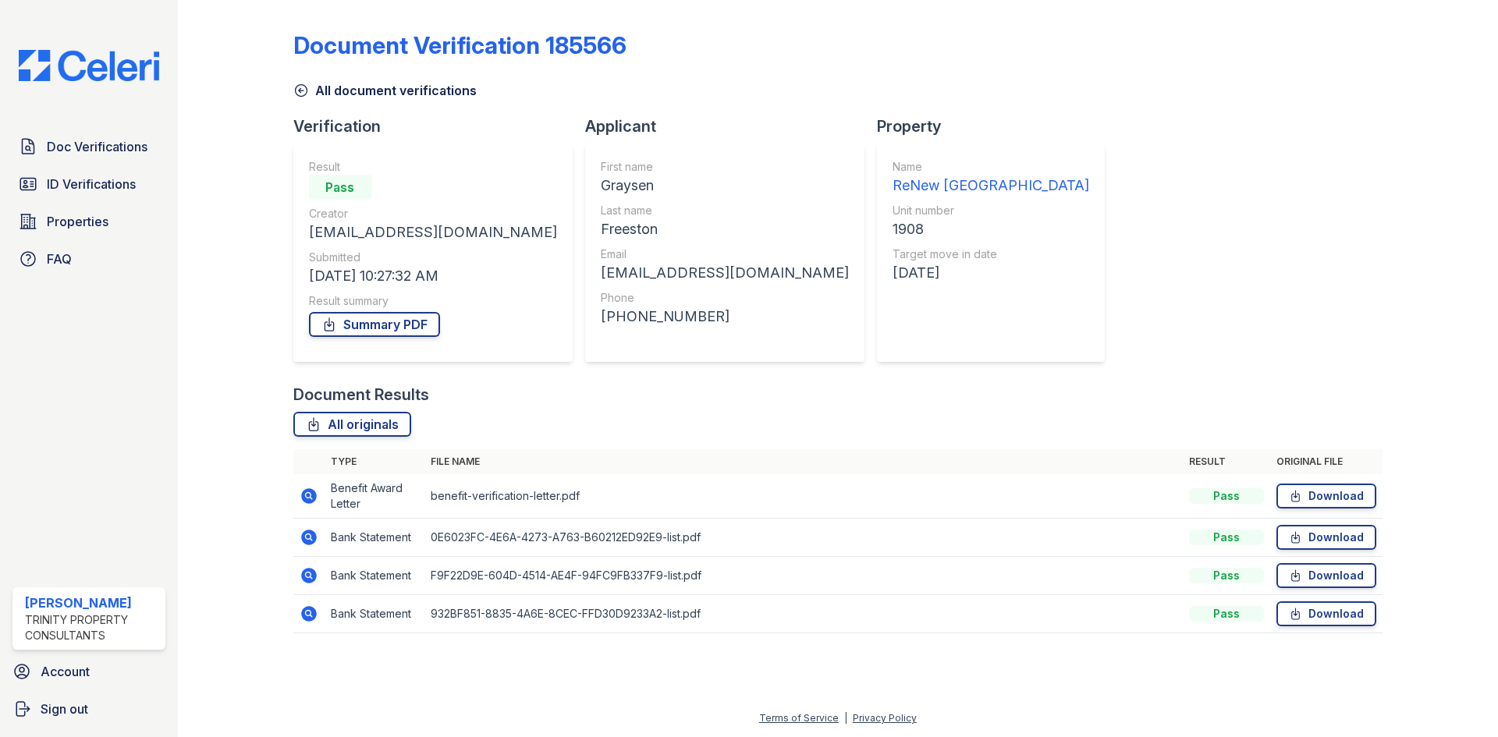
click at [308, 497] on icon at bounding box center [308, 495] width 4 height 4
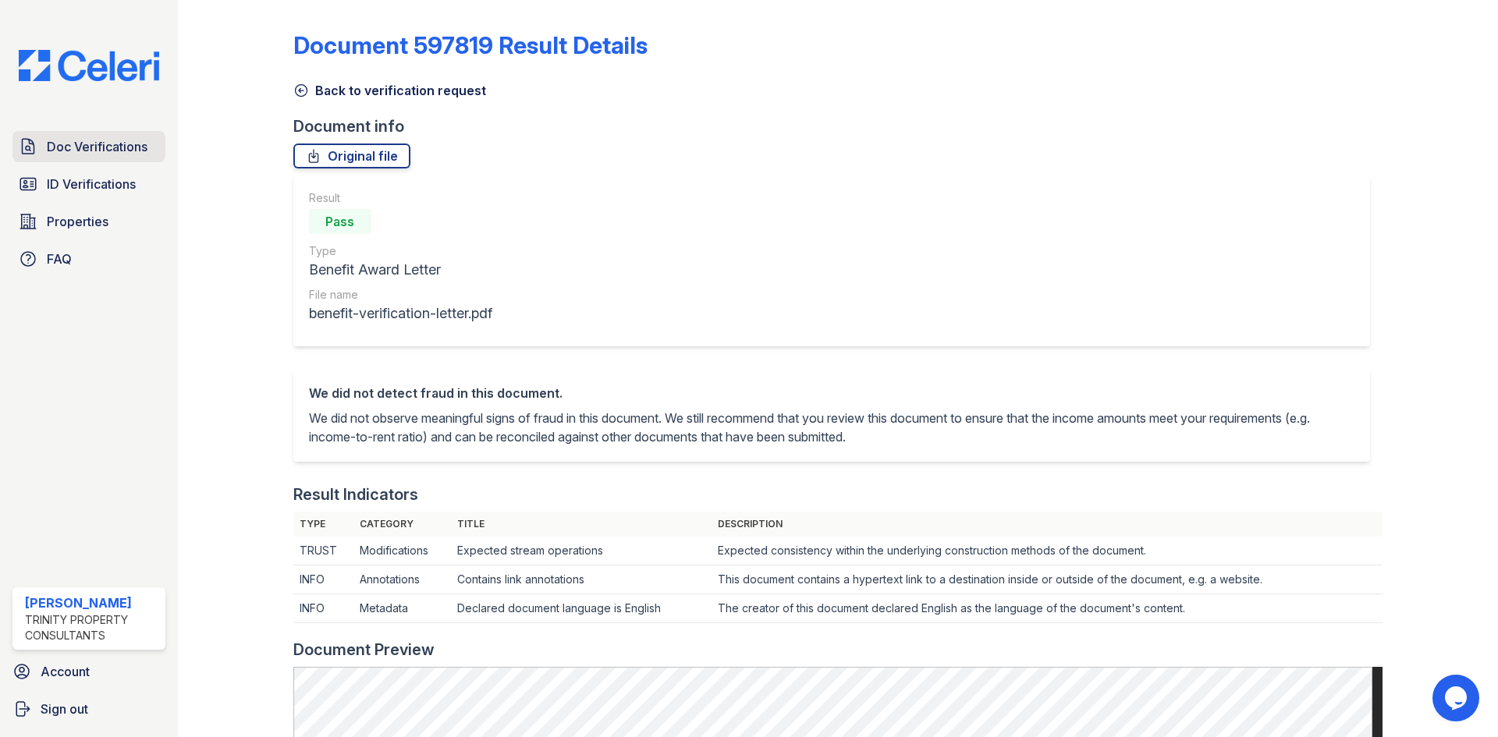
click at [120, 151] on span "Doc Verifications" at bounding box center [97, 146] width 101 height 19
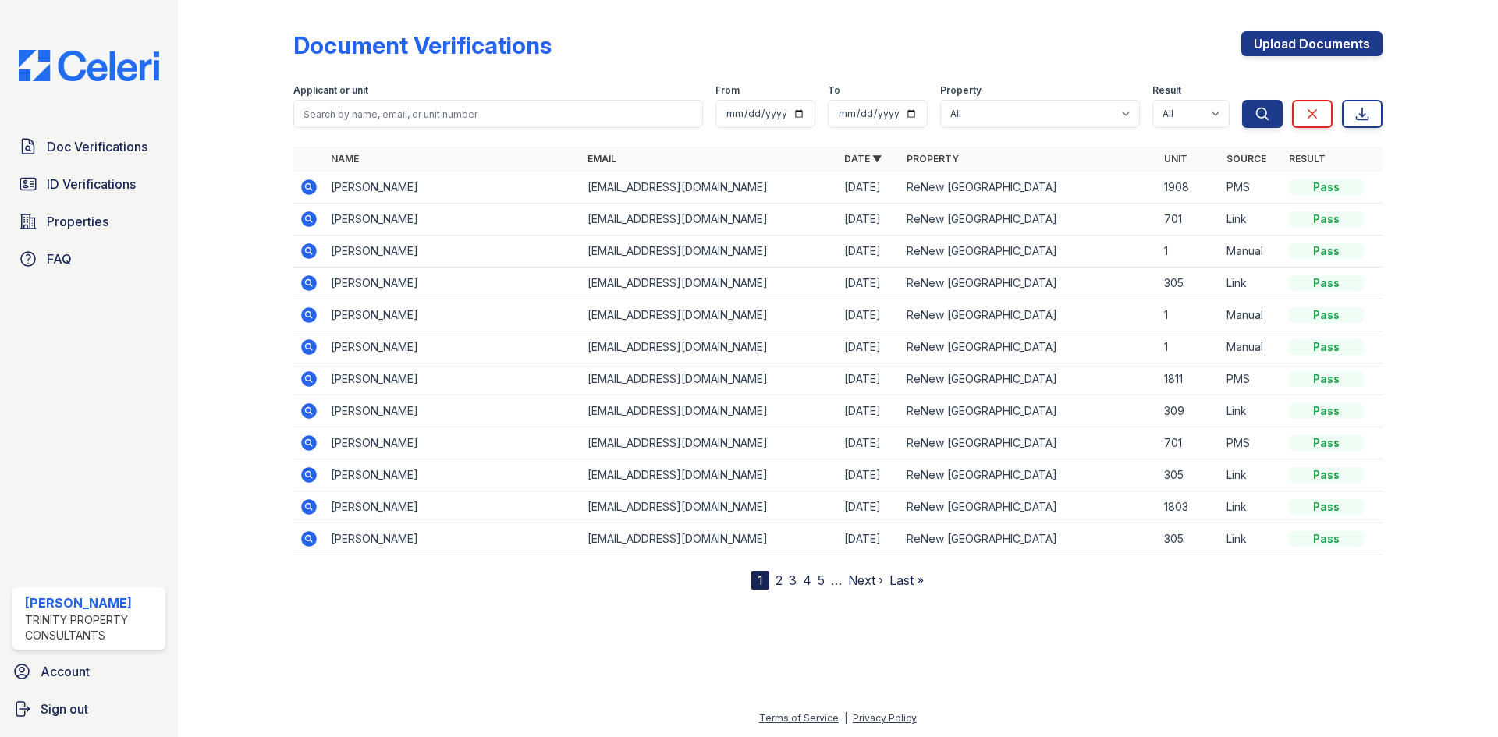
click at [313, 186] on icon at bounding box center [309, 187] width 16 height 16
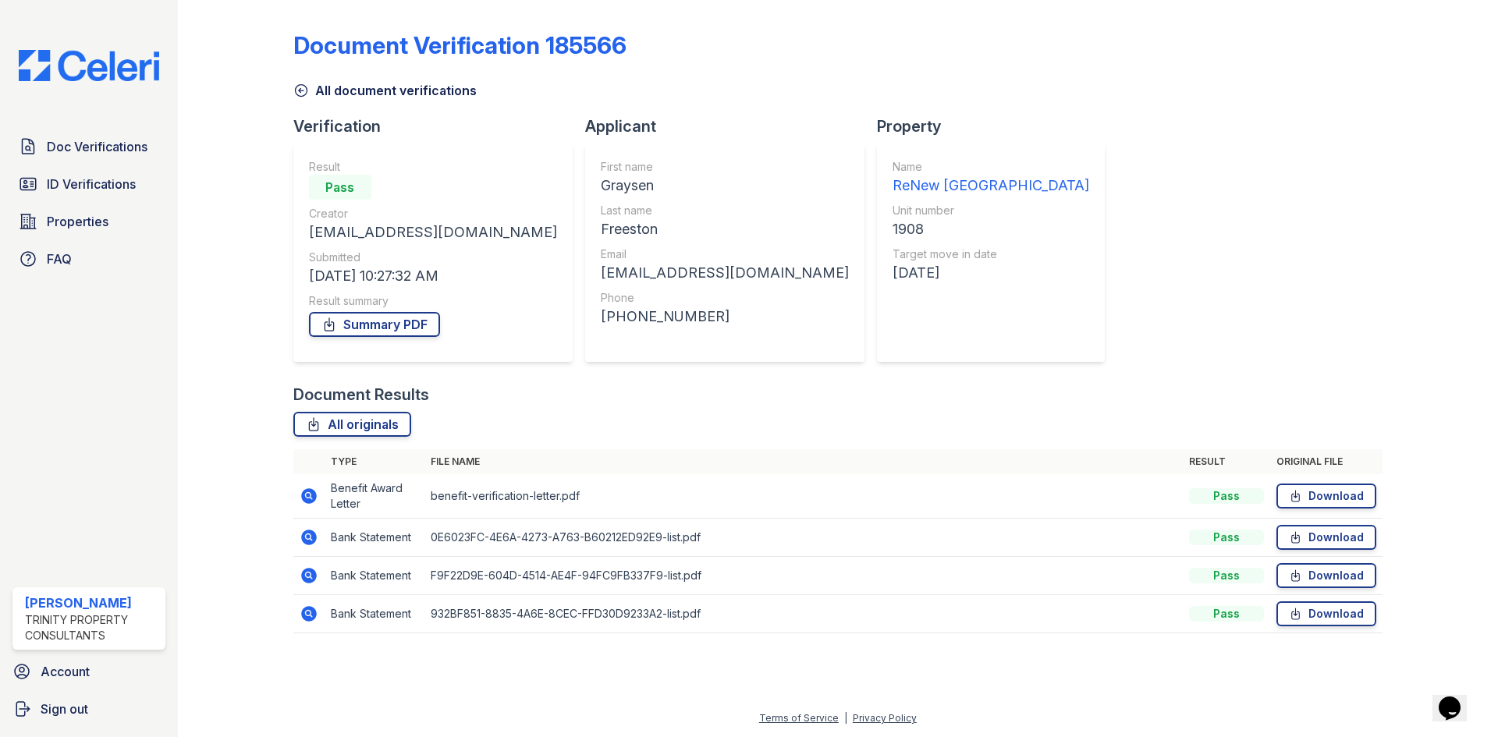
click at [299, 84] on icon at bounding box center [301, 91] width 16 height 16
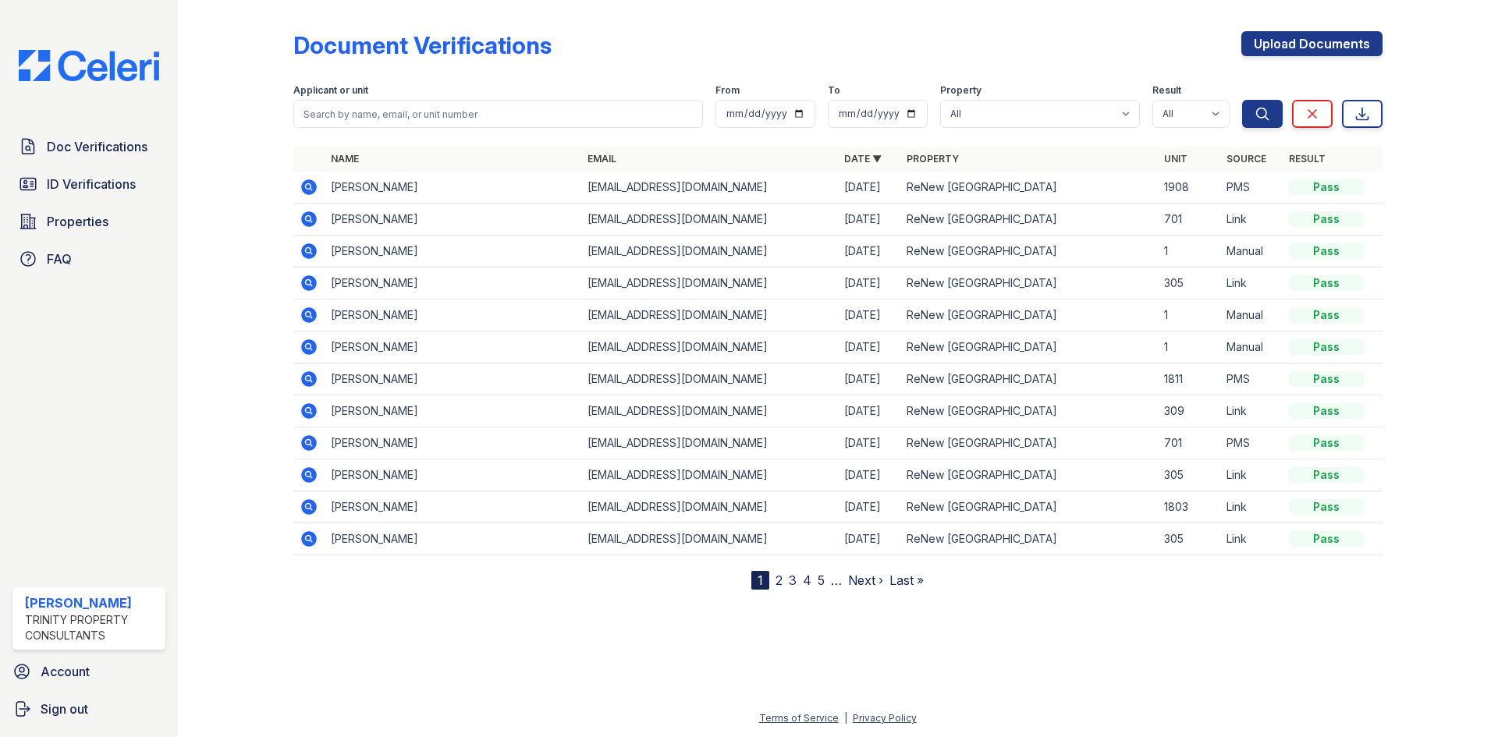
click at [310, 317] on icon at bounding box center [309, 315] width 19 height 19
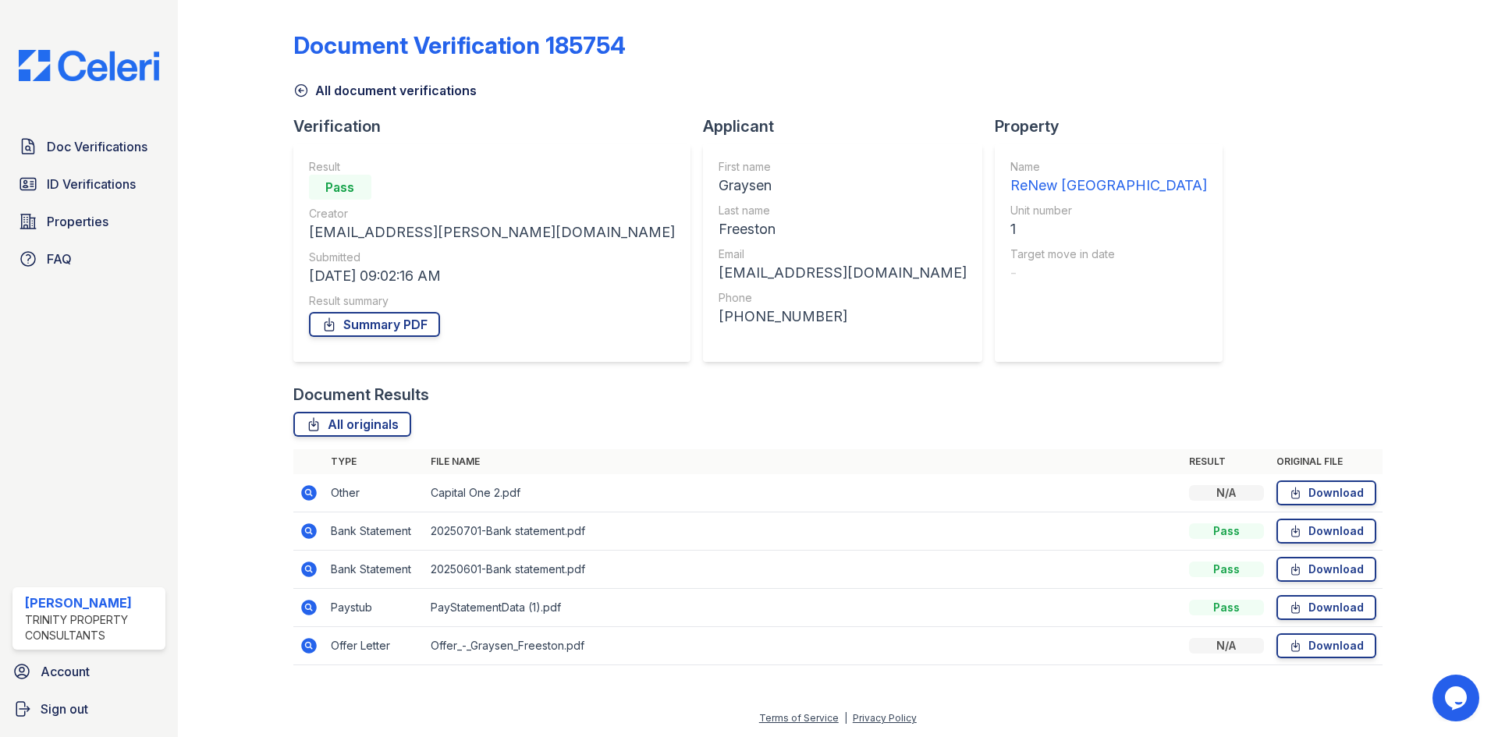
click at [311, 649] on icon at bounding box center [309, 645] width 19 height 19
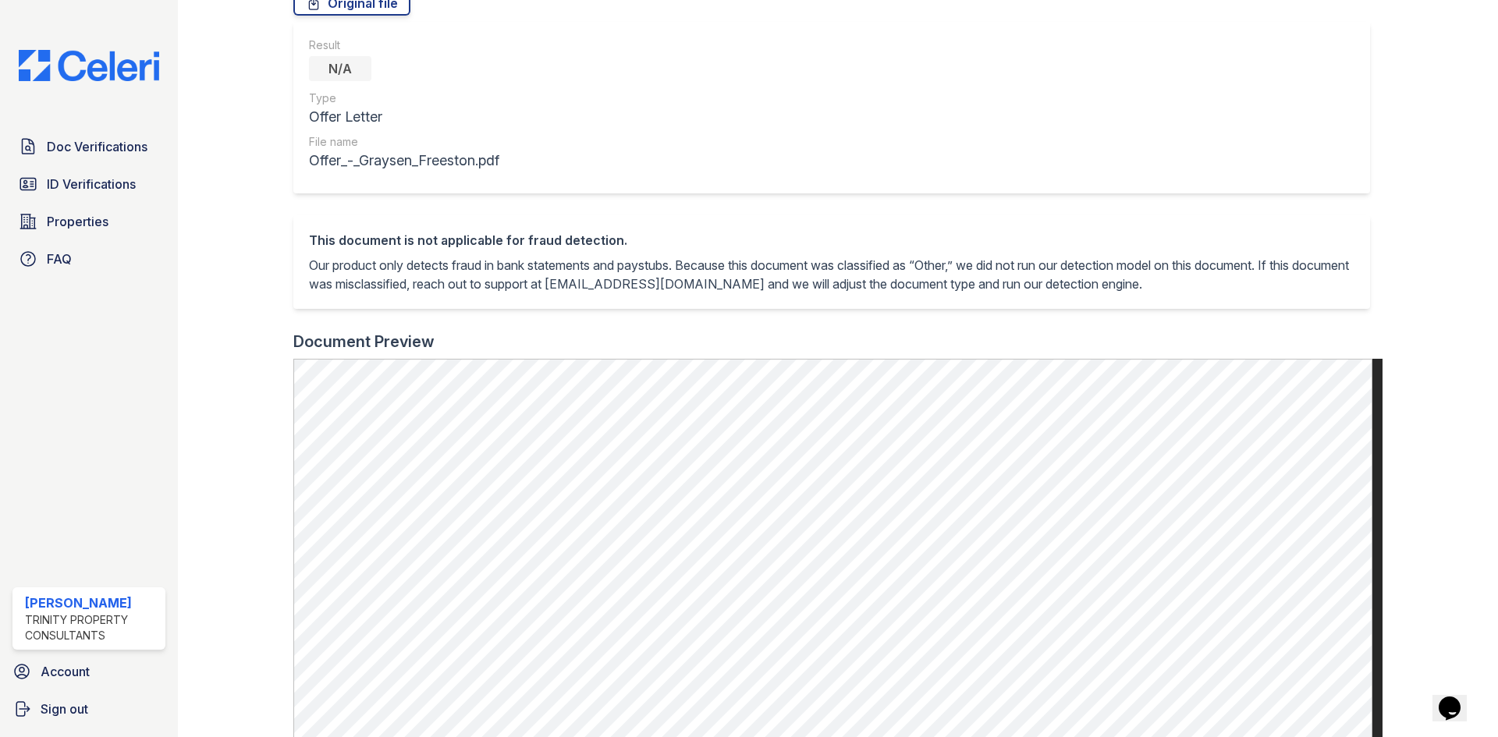
scroll to position [156, 0]
